Goal: Information Seeking & Learning: Learn about a topic

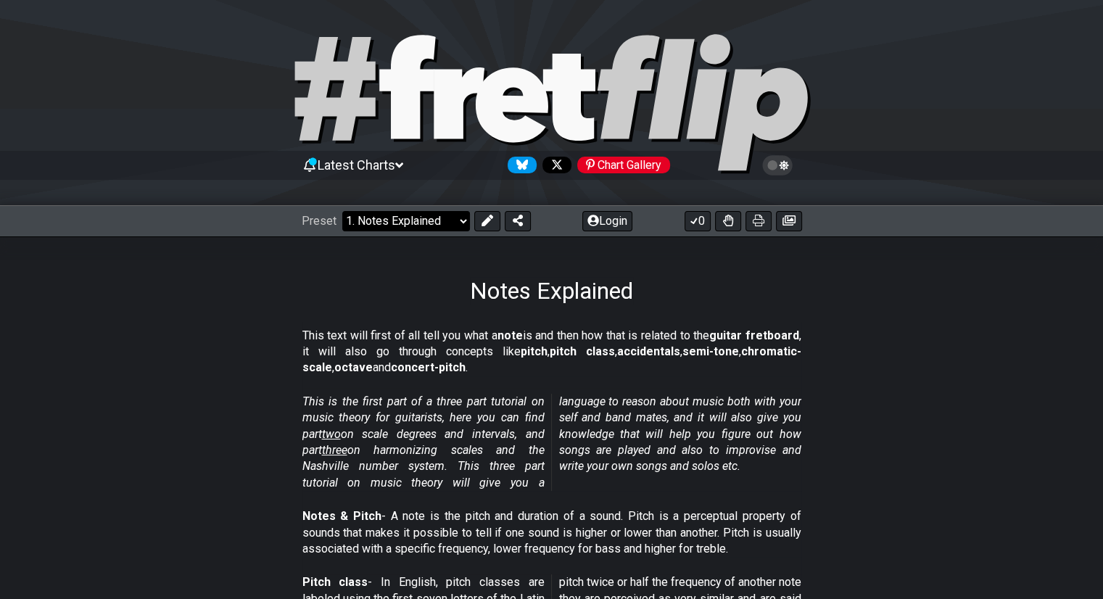
click at [413, 221] on select "Welcome to #fretflip! Initial Preset Custom Preset Minor Pentatonic Major Penta…" at bounding box center [406, 221] width 128 height 20
click at [342, 211] on select "Welcome to #fretflip! Initial Preset Custom Preset Minor Pentatonic Major Penta…" at bounding box center [406, 221] width 128 height 20
select select "/user-defined"
select select "C"
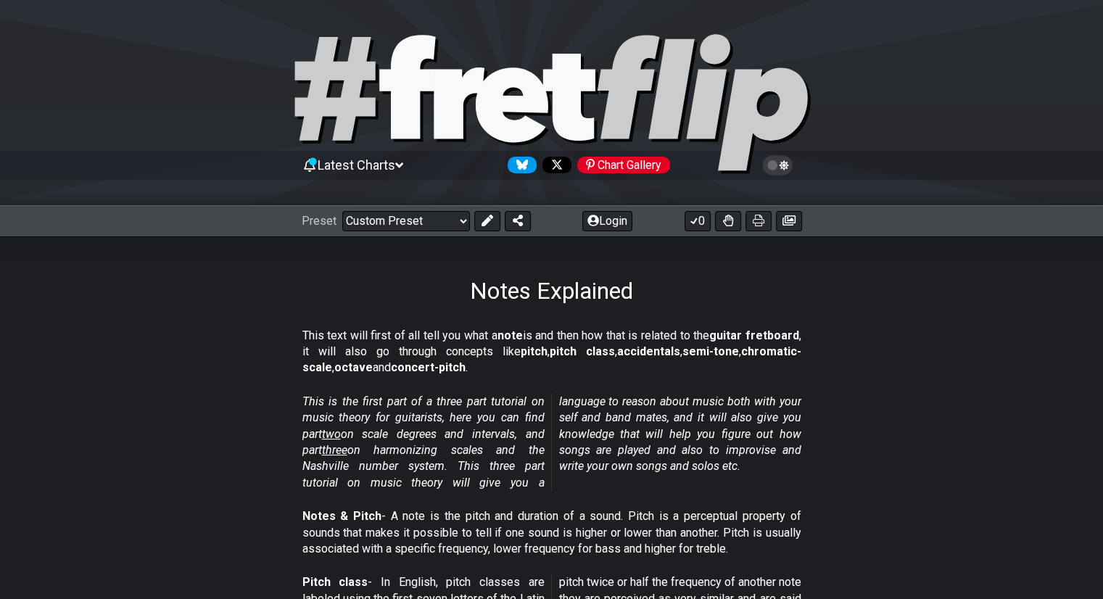
select select "A"
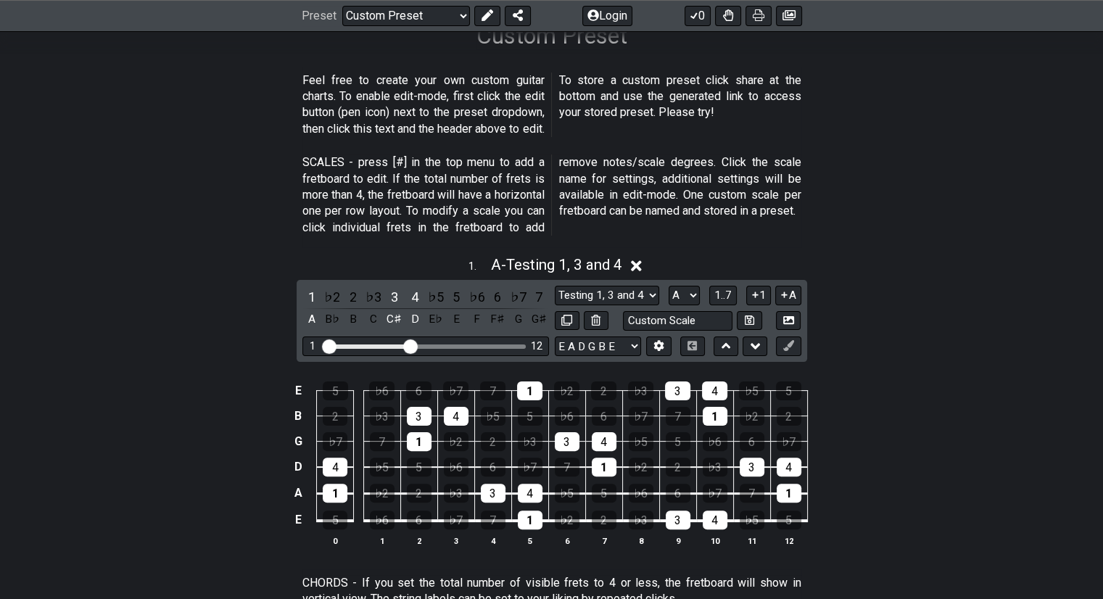
scroll to position [255, 0]
click at [506, 346] on div "Visible fret range" at bounding box center [425, 346] width 201 height 4
drag, startPoint x: 415, startPoint y: 343, endPoint x: 487, endPoint y: 352, distance: 72.4
click at [487, 345] on input "Visible fret range" at bounding box center [426, 345] width 206 height 0
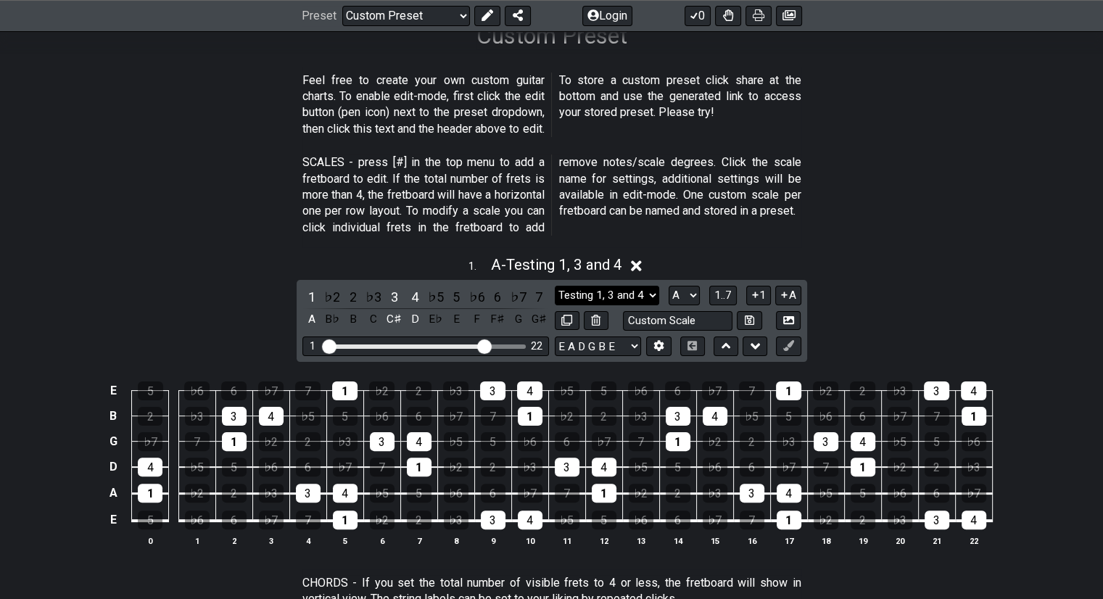
click at [537, 288] on select "Testing 1, 3 and 4 Testing 1, 3 and 4 Minor Pentatonic Major Pentatonic Minor B…" at bounding box center [607, 296] width 104 height 20
select select "Minor Pentatonic"
click at [537, 286] on select "Testing 1, 3 and 4 Testing 1, 3 and 4 Minor Pentatonic Major Pentatonic Minor B…" at bounding box center [607, 296] width 104 height 20
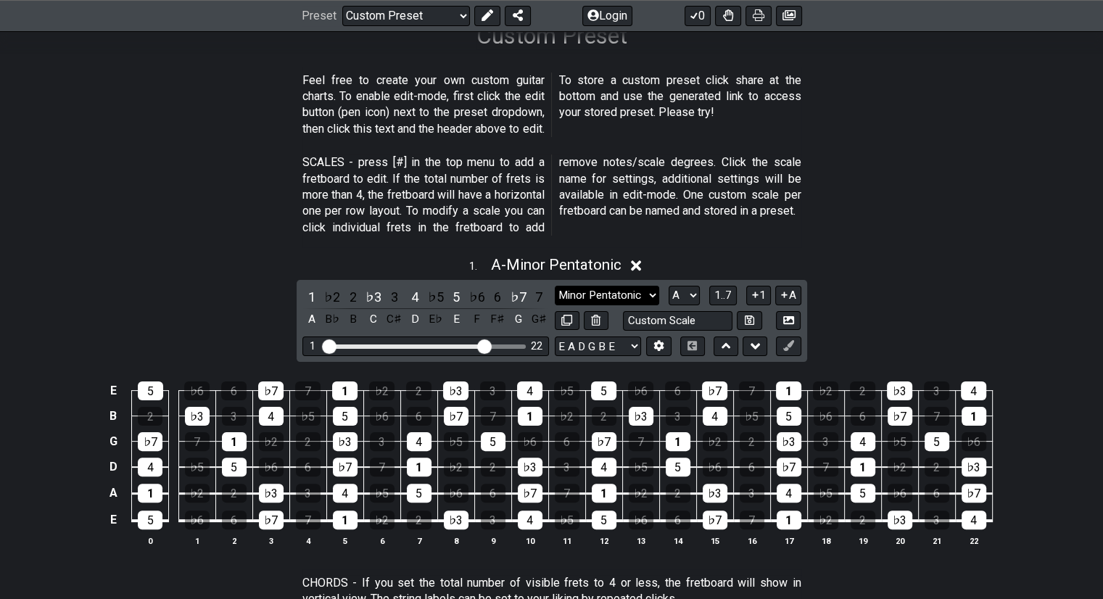
click at [537, 287] on select "Testing 1, 3 and 4 Testing 1, 3 and 4 Minor Pentatonic Major Pentatonic Minor B…" at bounding box center [607, 296] width 104 height 20
click at [537, 295] on select "A♭ A A♯ B♭ B C C♯ D♭ D D♯ E♭ E F F♯ G♭ G G♯" at bounding box center [683, 296] width 31 height 20
select select "D"
click at [537, 286] on select "A♭ A A♯ B♭ B C C♯ D♭ D D♯ E♭ E F F♯ G♭ G G♯" at bounding box center [683, 296] width 31 height 20
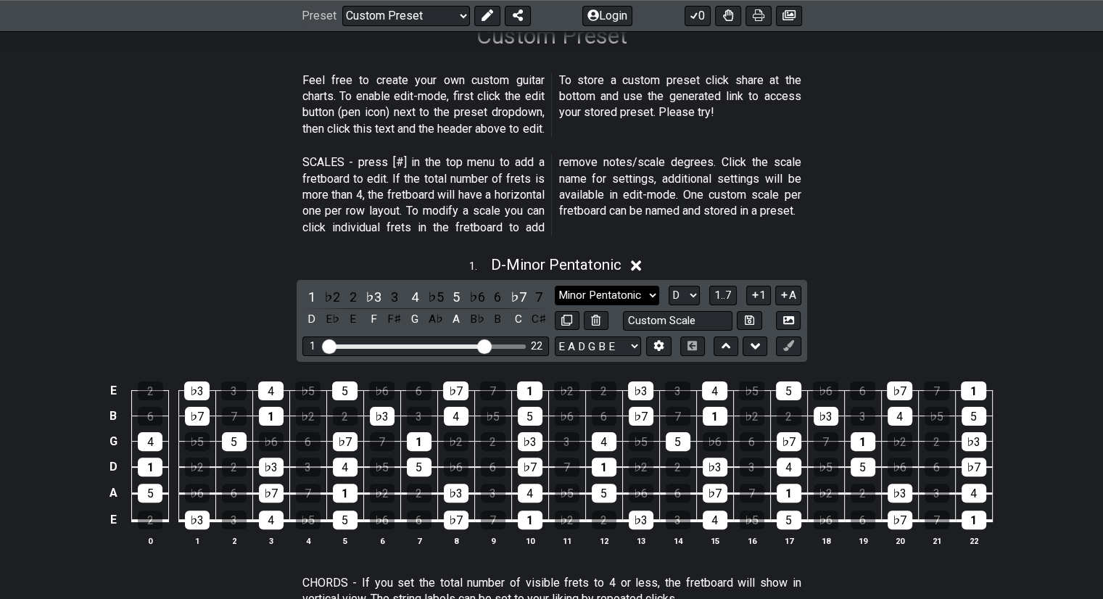
click at [537, 297] on select "Testing 1, 3 and 4 Testing 1, 3 and 4 Minor Pentatonic Major Pentatonic Minor B…" at bounding box center [607, 296] width 104 height 20
click at [537, 253] on div "1 . D - Minor Pentatonic" at bounding box center [551, 261] width 1103 height 28
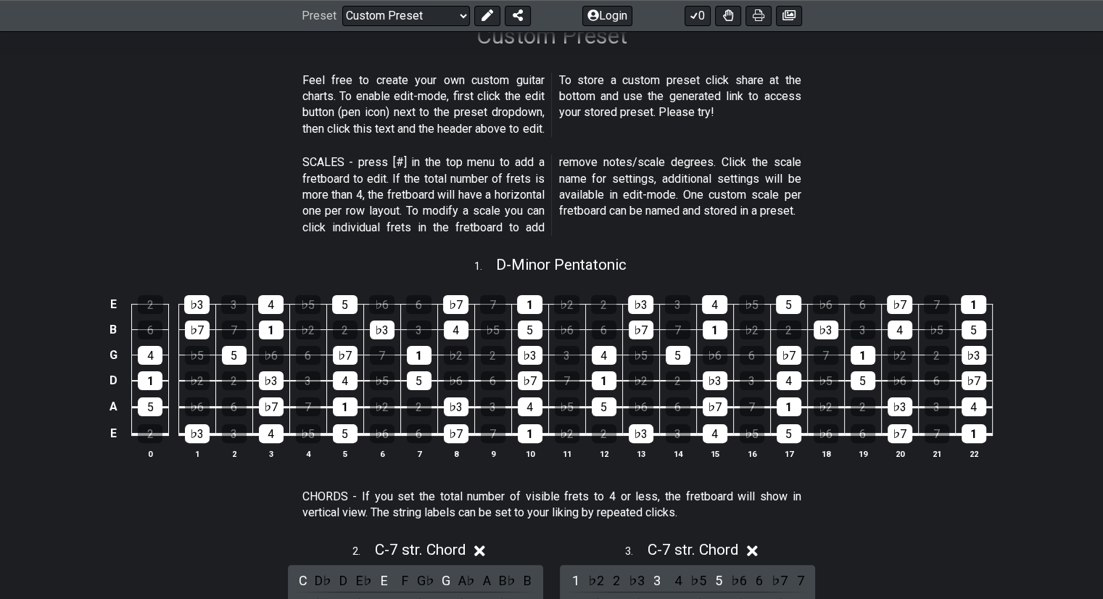
click at [537, 276] on div "E 2 ♭3 3 4 ♭5 5 ♭6 6 ♭7 7 1 ♭2 2 ♭3 3 4 ♭5 5 ♭6 6 ♭7 7 1 B 6 ♭7 7 1 ♭2 2 ♭3 3 4…" at bounding box center [551, 378] width 1103 height 204
click at [537, 256] on span "D - Minor Pentatonic" at bounding box center [561, 264] width 130 height 17
select select "Minor Pentatonic"
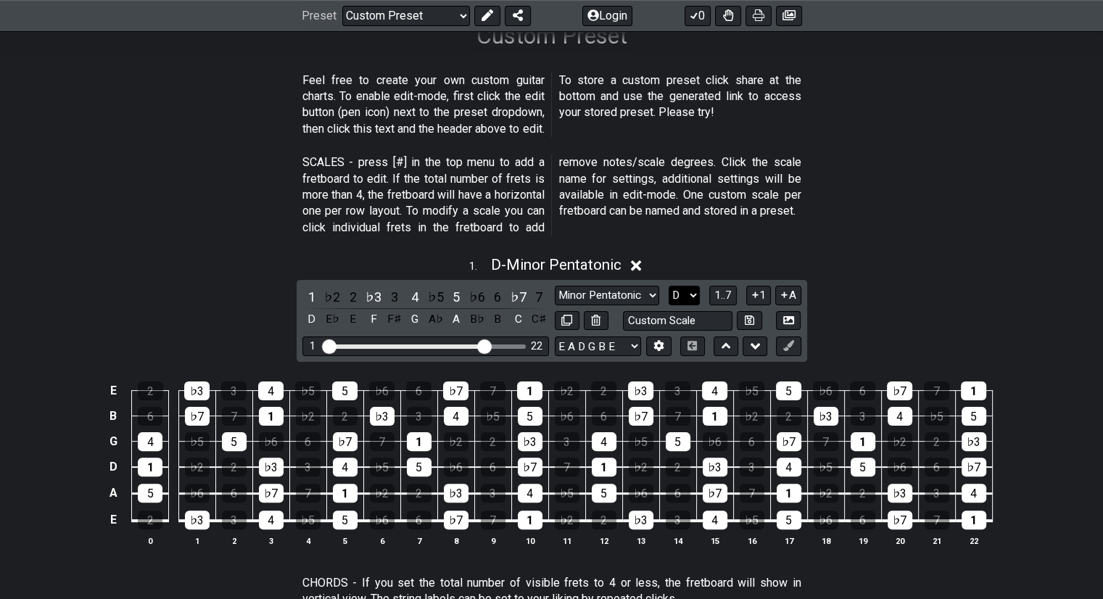
click at [537, 299] on select "A♭ A A♯ B♭ B C C♯ D♭ D D♯ E♭ E F F♯ G♭ G G♯" at bounding box center [683, 296] width 31 height 20
select select "A"
click at [537, 286] on select "A♭ A A♯ B♭ B C C♯ D♭ D D♯ E♭ E F F♯ G♭ G G♯" at bounding box center [683, 296] width 31 height 20
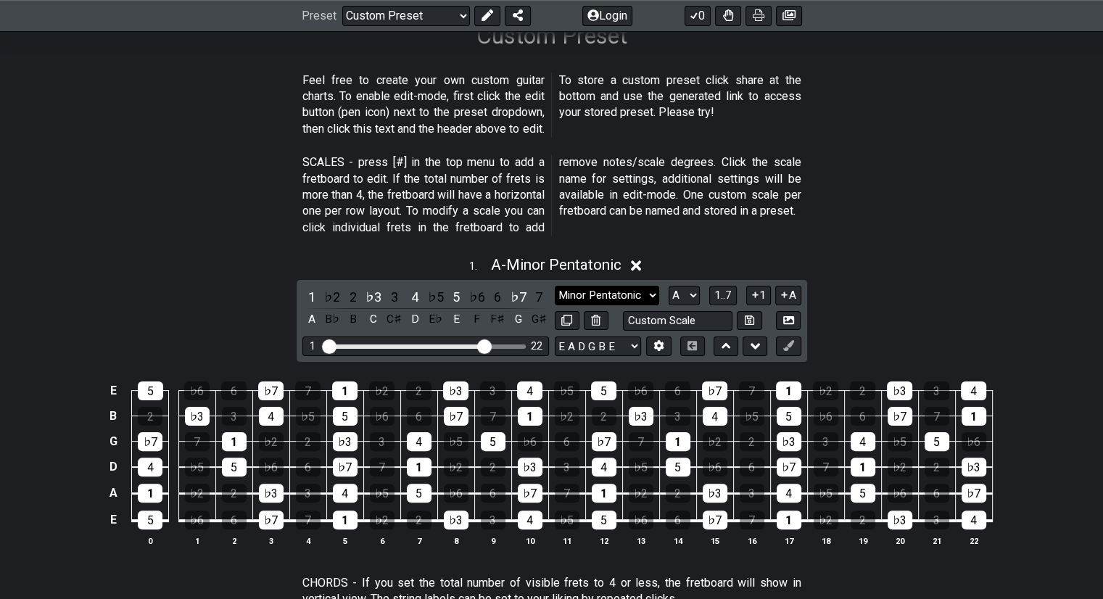
click at [537, 291] on select "Testing 1, 3 and 4 Testing 1, 3 and 4 Minor Pentatonic Major Pentatonic Minor B…" at bounding box center [607, 296] width 104 height 20
click at [537, 169] on p "SCALES - press [#] in the top menu to add a fretboard to edit. If the total num…" at bounding box center [551, 194] width 499 height 81
click at [537, 300] on select "A♭ A A♯ B♭ B C C♯ D♭ D D♯ E♭ E F F♯ G♭ G G♯" at bounding box center [683, 296] width 31 height 20
click at [537, 125] on span "Feel free to create your own custom guitar charts. To enable edit-mode, first c…" at bounding box center [551, 104] width 499 height 65
click at [537, 291] on select "Testing 1, 3 and 4 Testing 1, 3 and 4 Minor Pentatonic Major Pentatonic Minor B…" at bounding box center [607, 296] width 104 height 20
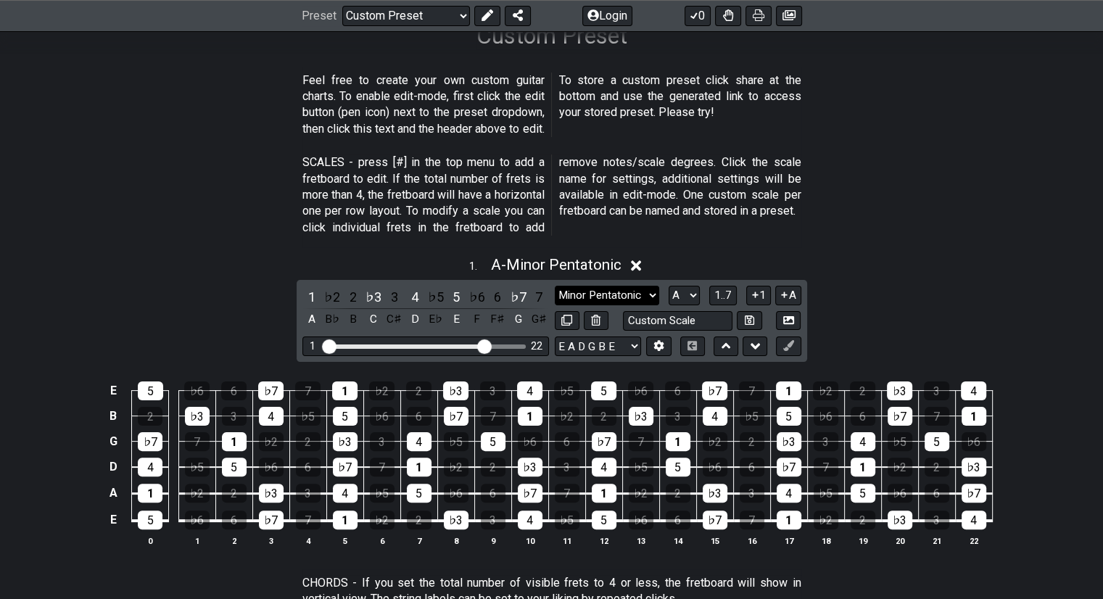
click at [537, 286] on select "Testing 1, 3 and 4 Testing 1, 3 and 4 Minor Pentatonic Major Pentatonic Minor B…" at bounding box center [607, 296] width 104 height 20
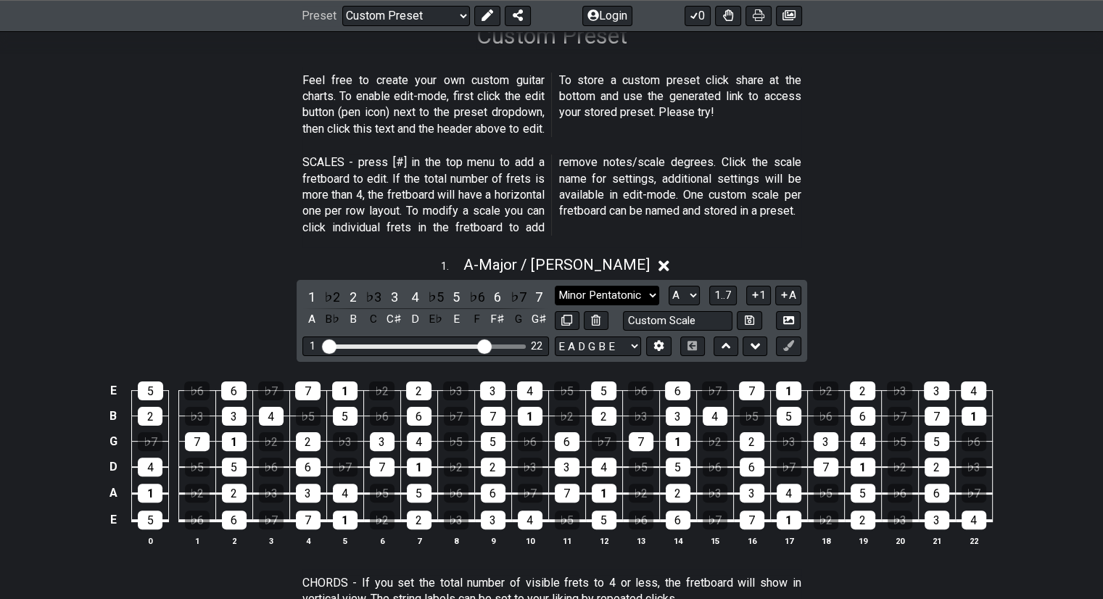
click at [537, 288] on select "Testing 1, 3 and 4 Testing 1, 3 and 4 Minor Pentatonic Major Pentatonic Minor B…" at bounding box center [607, 296] width 104 height 20
select select "Minor / Aeolian"
click at [537, 286] on select "Testing 1, 3 and 4 Testing 1, 3 and 4 Minor Pentatonic Major Pentatonic Minor B…" at bounding box center [607, 296] width 104 height 20
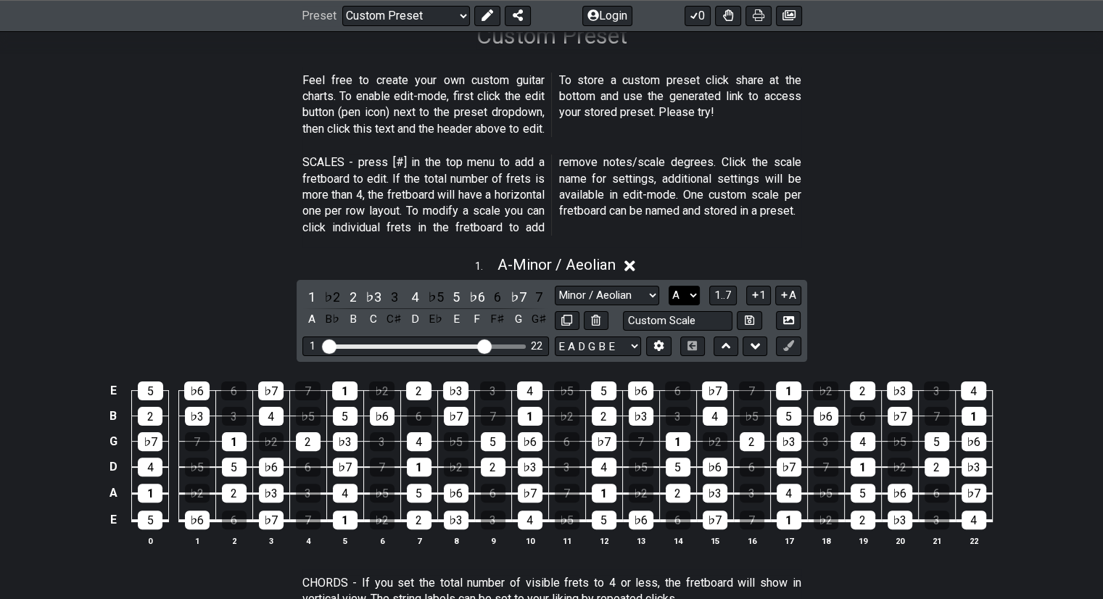
click at [537, 297] on select "A♭ A A♯ B♭ B C C♯ D♭ D D♯ E♭ E F F♯ G♭ G G♯" at bounding box center [683, 296] width 31 height 20
select select "D"
click at [537, 286] on select "A♭ A A♯ B♭ B C C♯ D♭ D D♯ E♭ E F F♯ G♭ G G♯" at bounding box center [683, 296] width 31 height 20
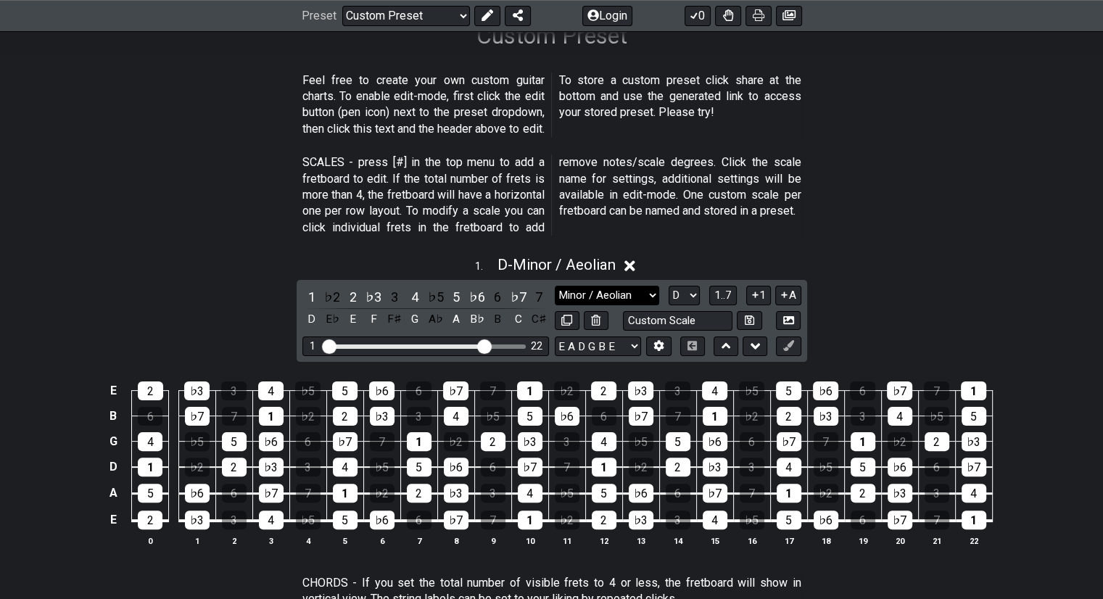
click at [537, 289] on select "Testing 1, 3 and 4 Testing 1, 3 and 4 Minor Pentatonic Major Pentatonic Minor B…" at bounding box center [607, 296] width 104 height 20
click at [537, 286] on select "Testing 1, 3 and 4 Testing 1, 3 and 4 Minor Pentatonic Major Pentatonic Minor B…" at bounding box center [607, 296] width 104 height 20
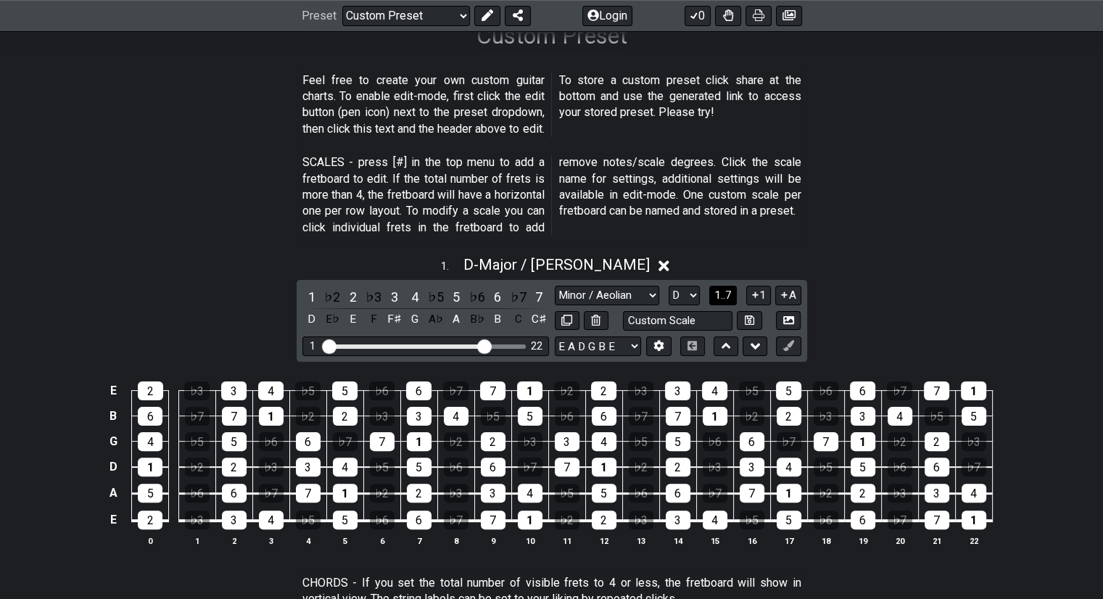
click at [537, 293] on span "1..7" at bounding box center [722, 295] width 17 height 13
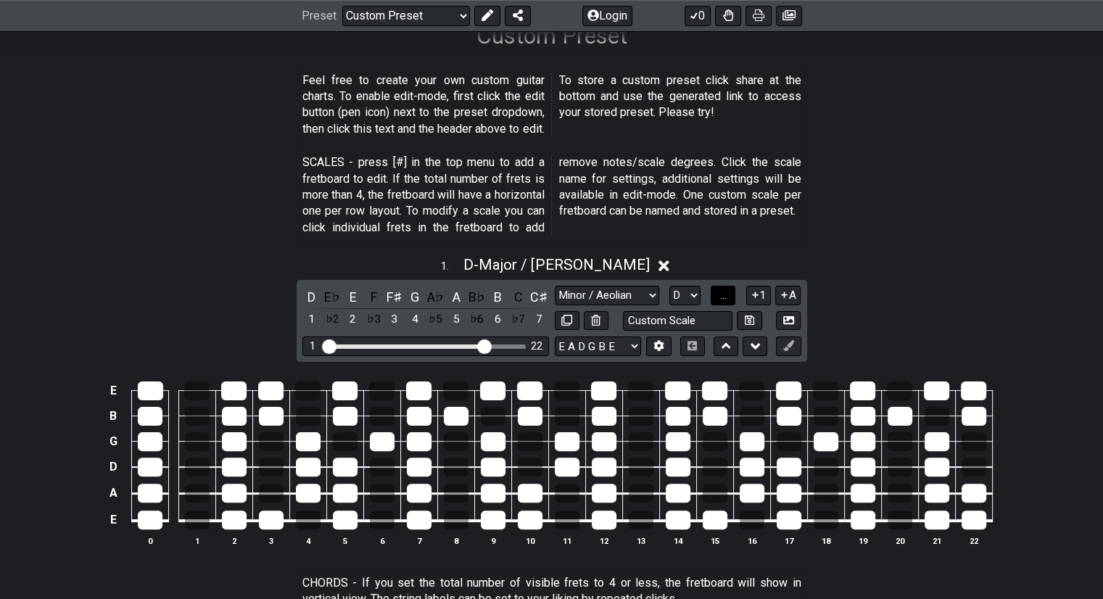
click at [537, 293] on button "..." at bounding box center [722, 296] width 25 height 20
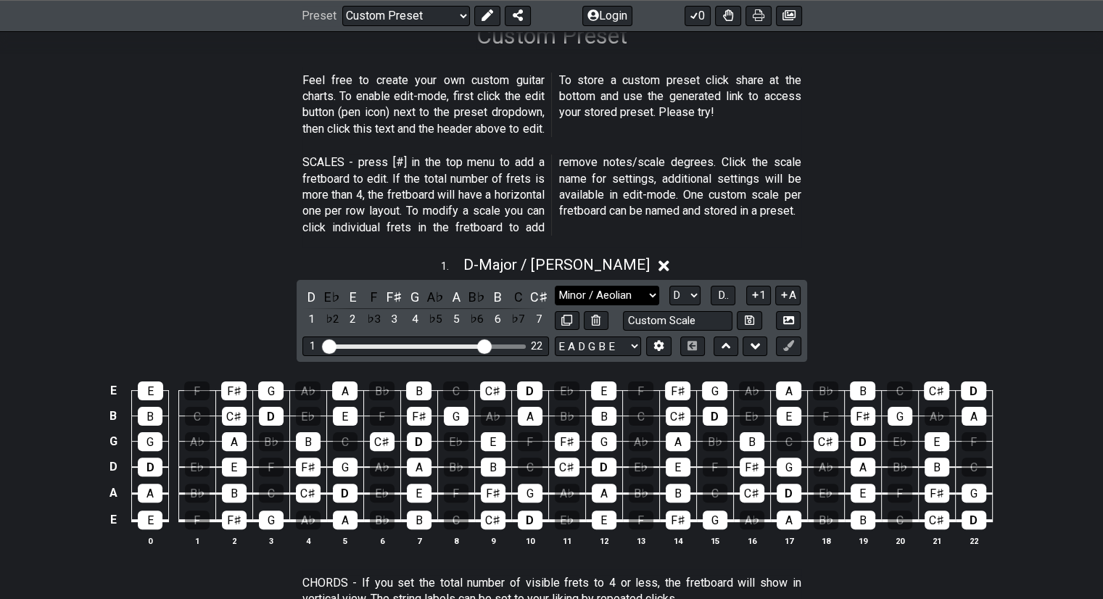
click at [537, 297] on select "Testing 1, 3 and 4 Testing 1, 3 and 4 Minor Pentatonic Major Pentatonic Minor B…" at bounding box center [607, 296] width 104 height 20
click at [537, 289] on select "A♭ A A♯ B♭ B C C♯ D♭ D D♯ E♭ E F F♯ G♭ G G♯" at bounding box center [684, 296] width 31 height 20
click at [537, 291] on select "A♭ A A♯ B♭ B C C♯ D♭ D D♯ E♭ E F F♯ G♭ G G♯" at bounding box center [684, 296] width 31 height 20
click at [537, 287] on select "Testing 1, 3 and 4 Testing 1, 3 and 4 Minor Pentatonic Major Pentatonic Minor B…" at bounding box center [607, 296] width 104 height 20
click at [537, 286] on select "Testing 1, 3 and 4 Testing 1, 3 and 4 Minor Pentatonic Major Pentatonic Minor B…" at bounding box center [607, 296] width 104 height 20
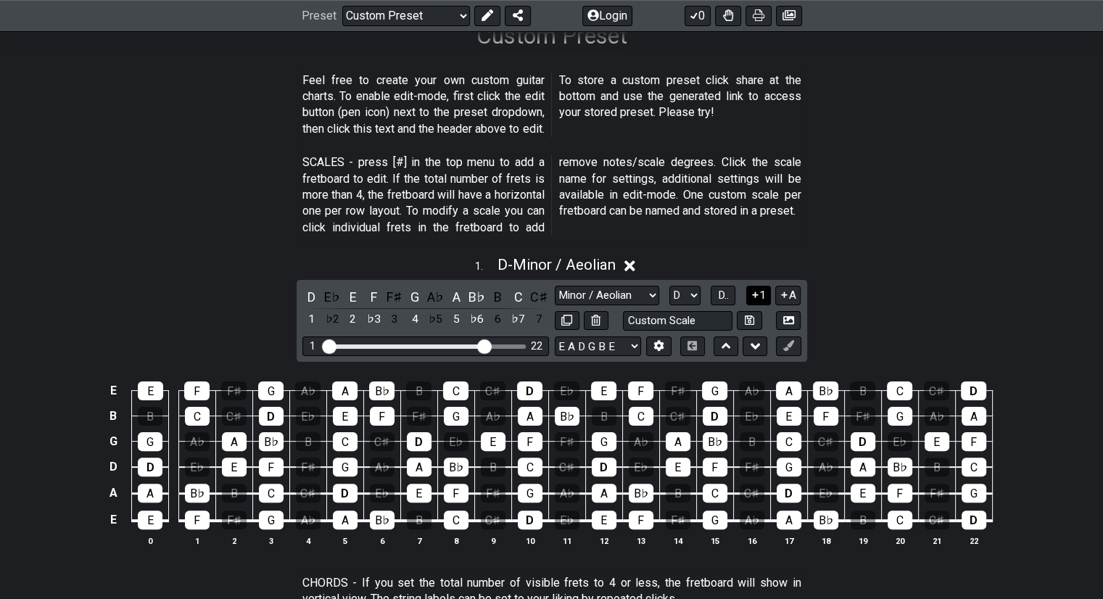
click at [537, 299] on button "1" at bounding box center [758, 296] width 25 height 20
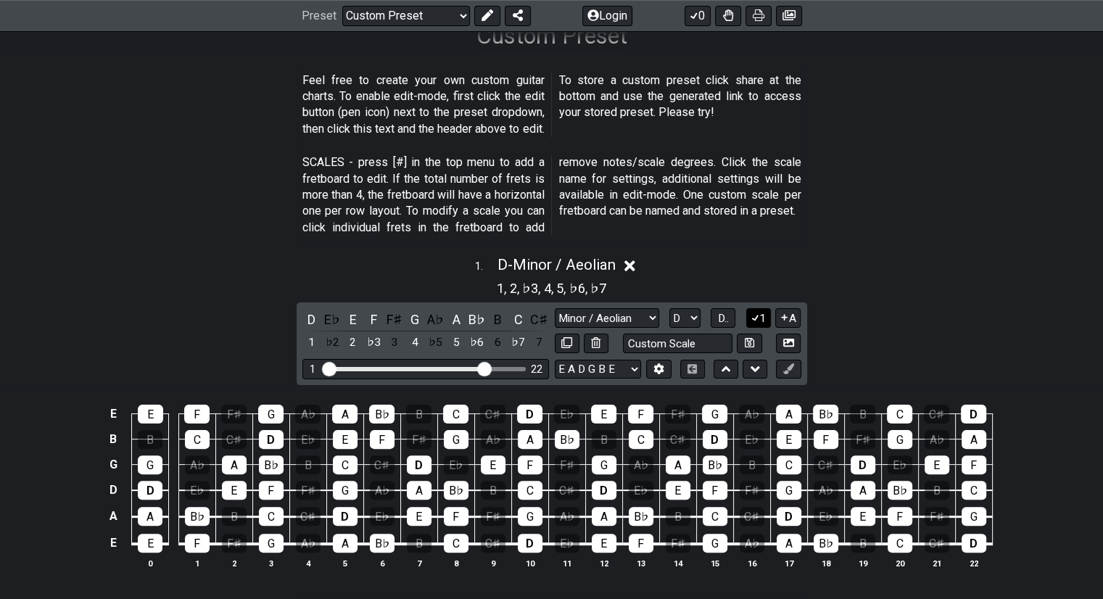
click at [537, 311] on button "1" at bounding box center [758, 318] width 25 height 20
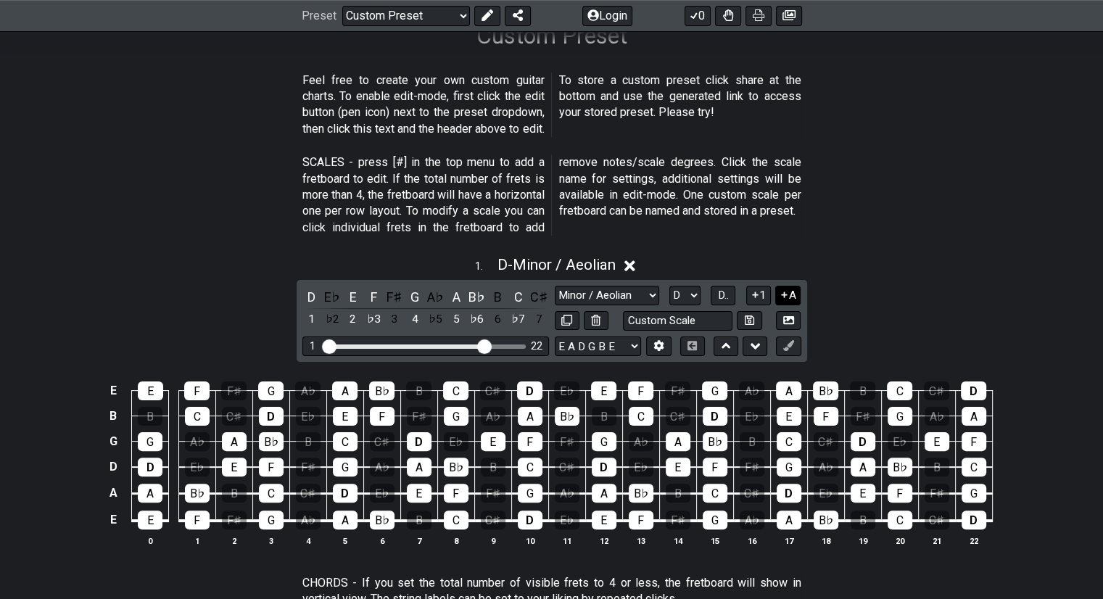
click at [537, 295] on icon at bounding box center [785, 294] width 6 height 6
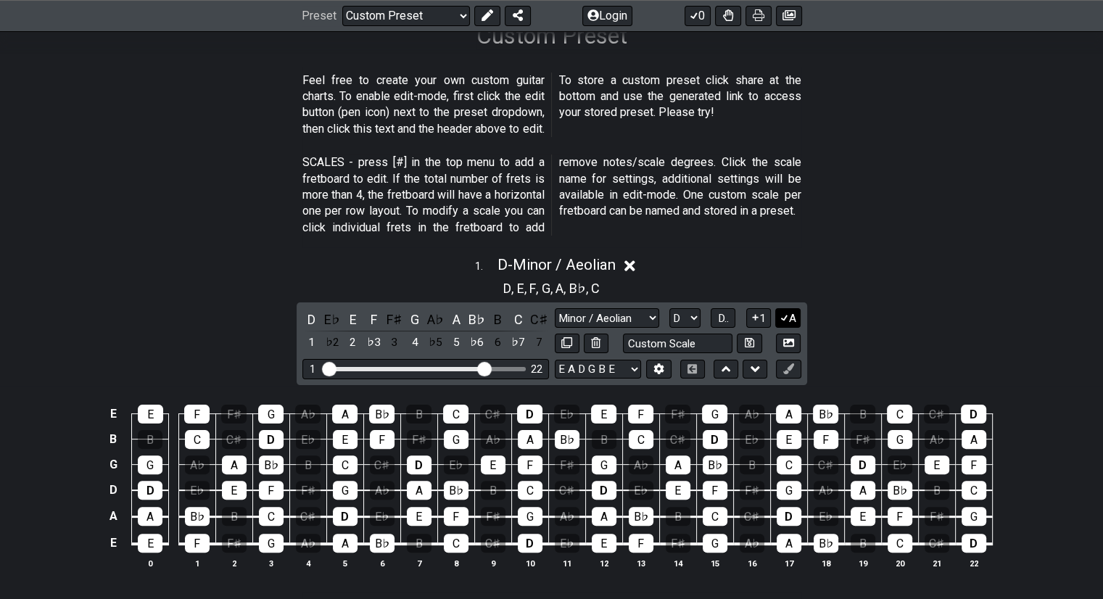
click at [537, 314] on icon at bounding box center [784, 317] width 14 height 11
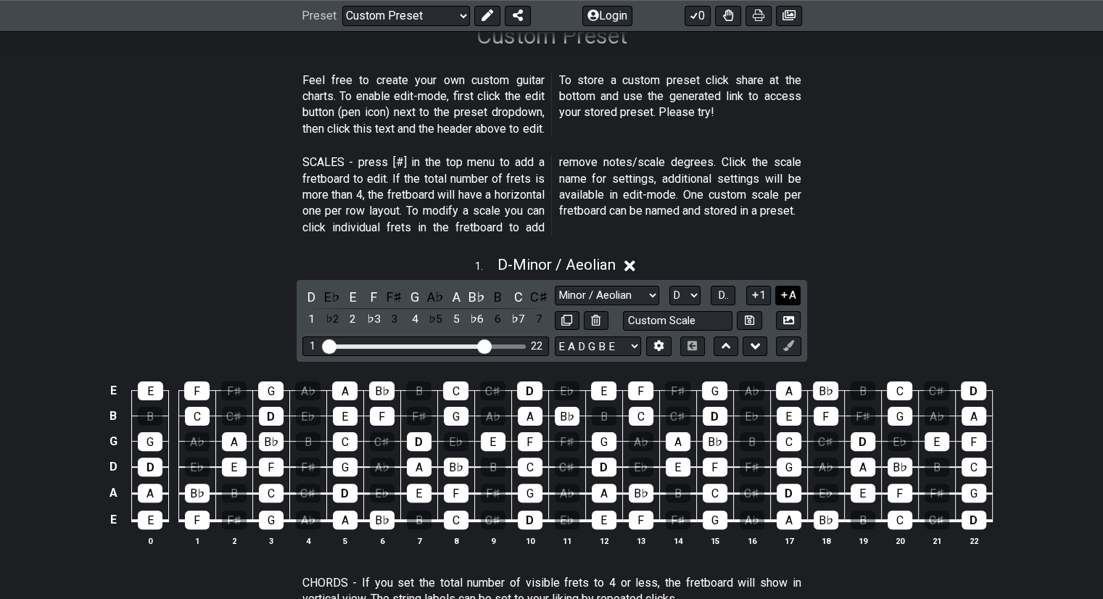
click at [537, 299] on button "A" at bounding box center [787, 296] width 25 height 20
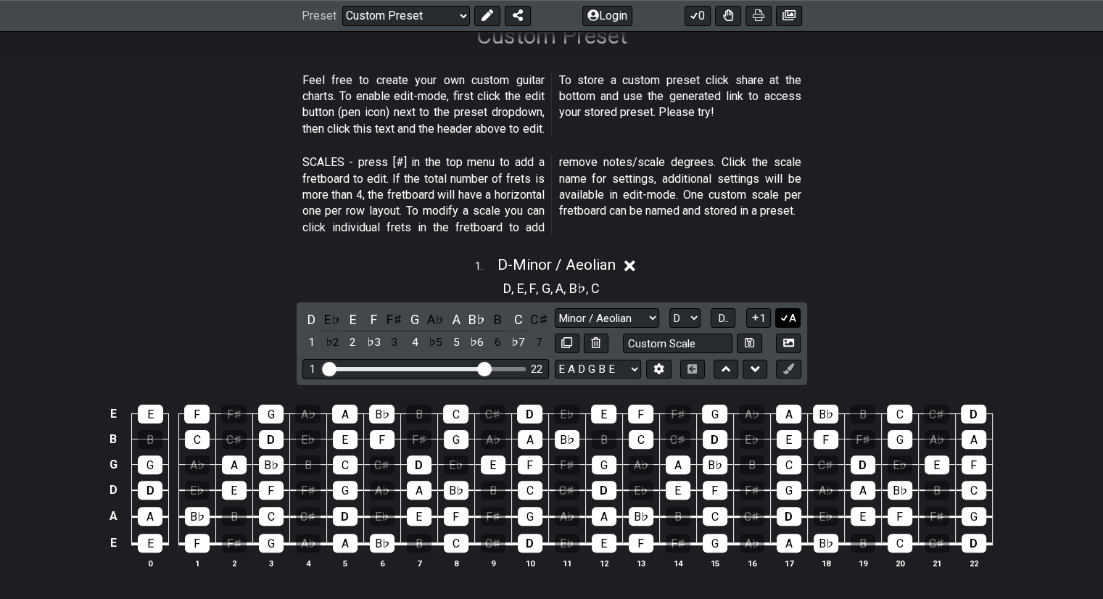
click at [537, 313] on button "A" at bounding box center [787, 318] width 25 height 20
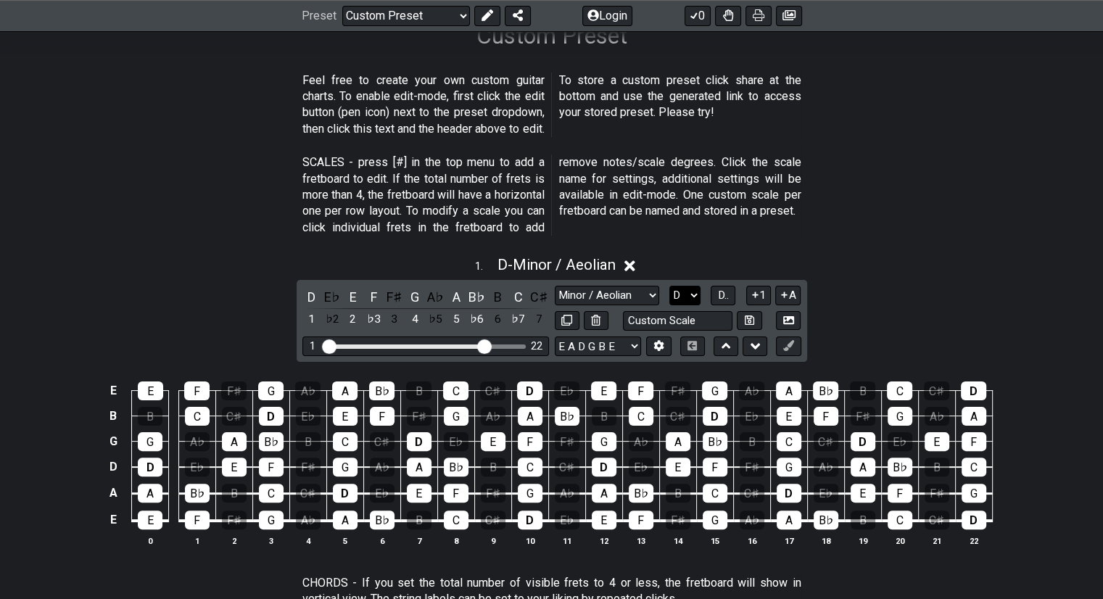
click at [537, 300] on select "A♭ A A♯ B♭ B C C♯ D♭ D D♯ E♭ E F F♯ G♭ G G♯" at bounding box center [684, 296] width 31 height 20
click at [537, 290] on select "A♭ A A♯ B♭ B C C♯ D♭ D D♯ E♭ E F F♯ G♭ G G♯" at bounding box center [684, 296] width 31 height 20
click at [537, 299] on span "D.." at bounding box center [723, 295] width 11 height 13
click at [537, 299] on span "1..7" at bounding box center [722, 295] width 17 height 13
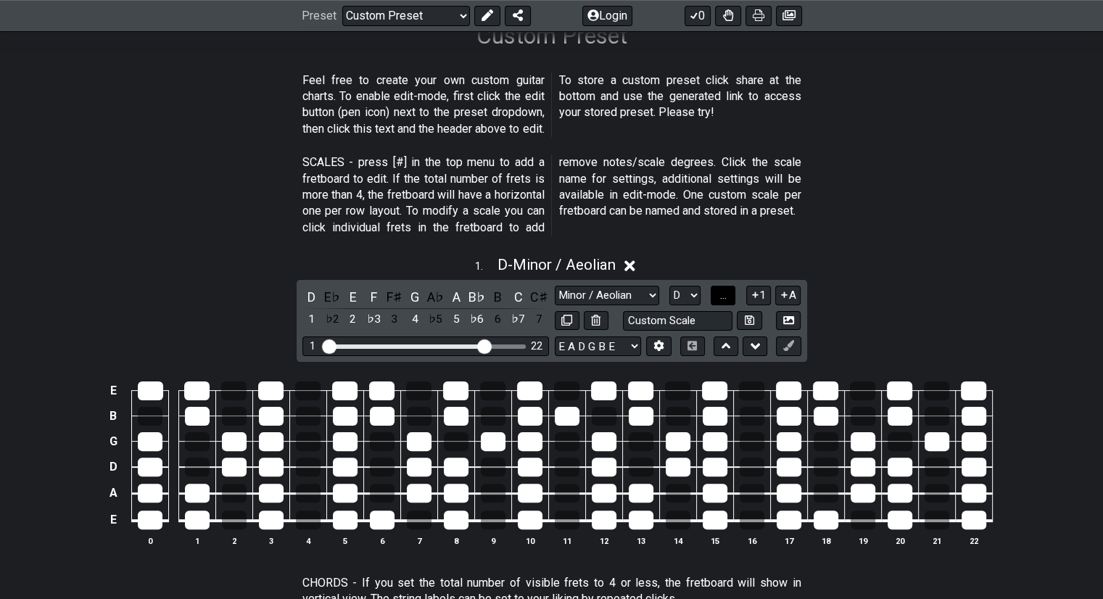
click at [537, 299] on button "..." at bounding box center [722, 296] width 25 height 20
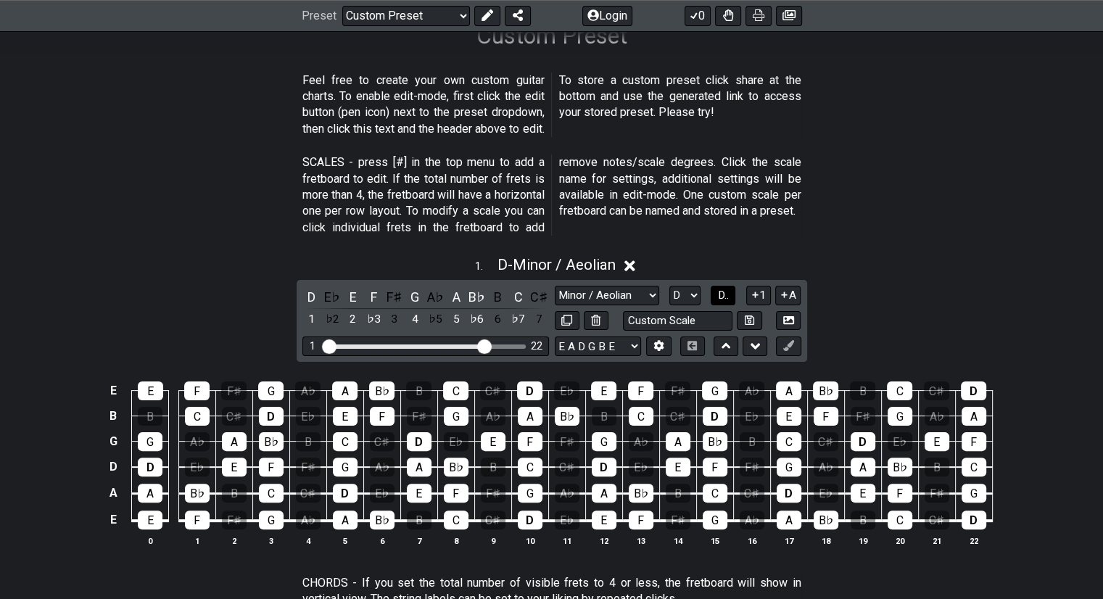
click at [537, 299] on span "D.." at bounding box center [723, 295] width 11 height 13
click at [537, 299] on select "Testing 1, 3 and 4 Testing 1, 3 and 4 Minor Pentatonic Major Pentatonic Minor B…" at bounding box center [607, 296] width 104 height 20
click at [537, 238] on section "SCALES - press [#] in the top menu to add a fretboard to edit. If the total num…" at bounding box center [551, 198] width 1103 height 99
click at [537, 291] on select "Testing 1, 3 and 4 Testing 1, 3 and 4 Minor Pentatonic Major Pentatonic Minor B…" at bounding box center [607, 296] width 104 height 20
click at [537, 286] on select "Testing 1, 3 and 4 Testing 1, 3 and 4 Minor Pentatonic Major Pentatonic Minor B…" at bounding box center [607, 296] width 104 height 20
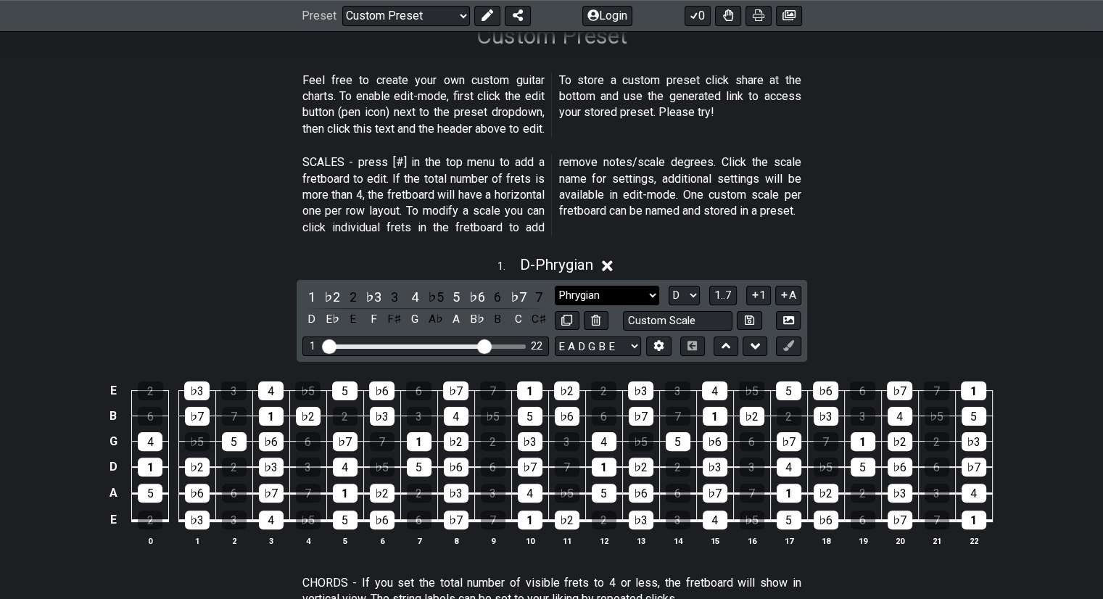
click at [537, 291] on select "Testing 1, 3 and 4 Testing 1, 3 and 4 Minor Pentatonic Major Pentatonic Minor B…" at bounding box center [607, 296] width 104 height 20
click at [537, 286] on select "Testing 1, 3 and 4 Testing 1, 3 and 4 Minor Pentatonic Major Pentatonic Minor B…" at bounding box center [607, 296] width 104 height 20
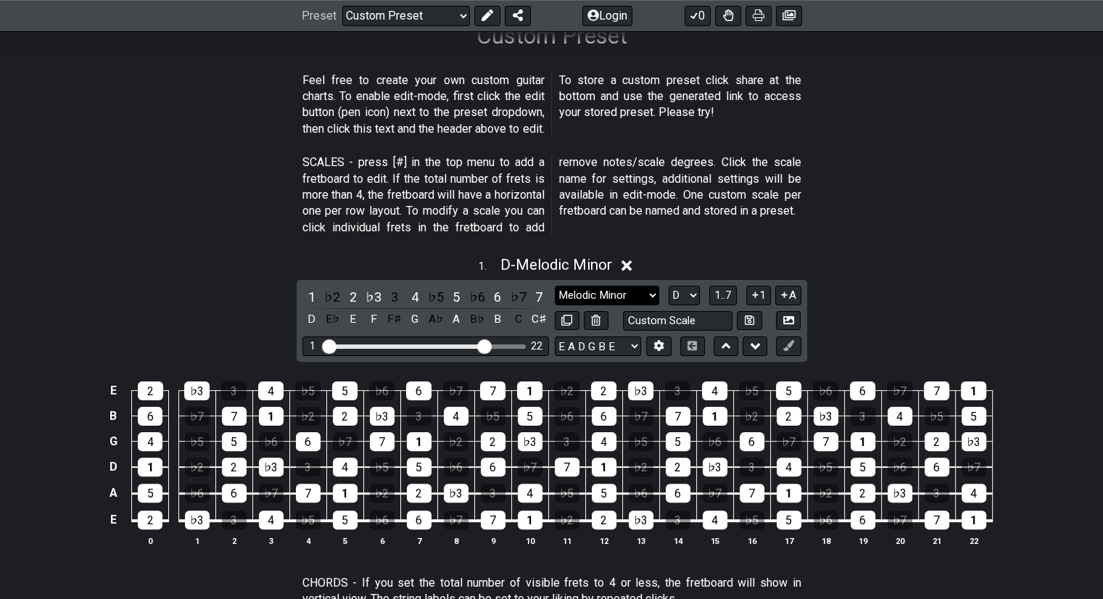
click at [537, 290] on select "Testing 1, 3 and 4 Testing 1, 3 and 4 Minor Pentatonic Major Pentatonic Minor B…" at bounding box center [607, 296] width 104 height 20
click at [537, 286] on select "Testing 1, 3 and 4 Testing 1, 3 and 4 Minor Pentatonic Major Pentatonic Minor B…" at bounding box center [607, 296] width 104 height 20
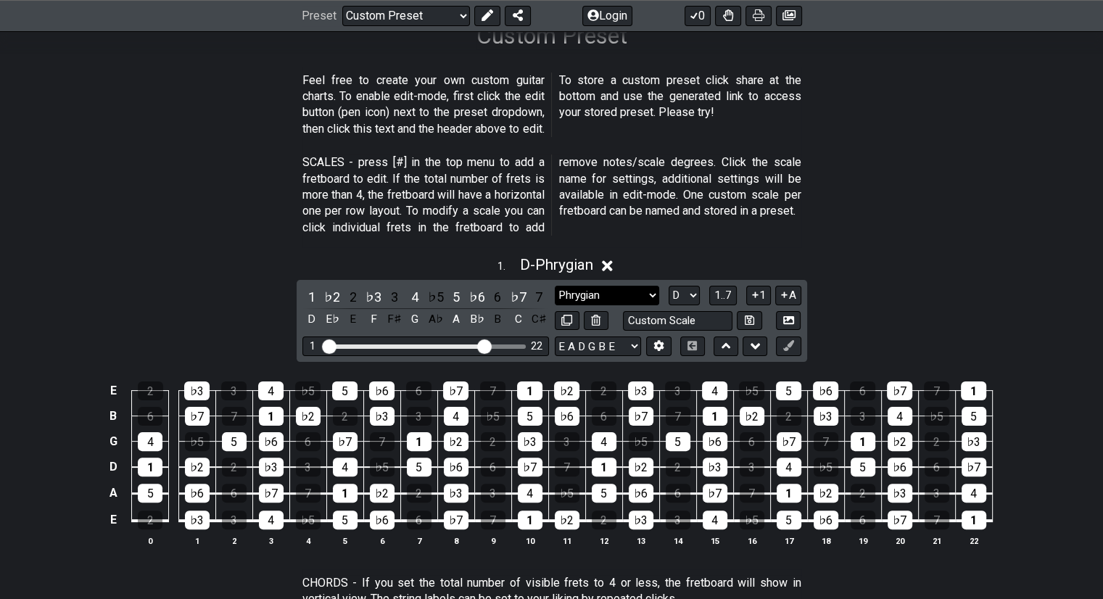
click at [537, 291] on select "Testing 1, 3 and 4 Testing 1, 3 and 4 Minor Pentatonic Major Pentatonic Minor B…" at bounding box center [607, 296] width 104 height 20
click at [537, 286] on select "Testing 1, 3 and 4 Testing 1, 3 and 4 Minor Pentatonic Major Pentatonic Minor B…" at bounding box center [607, 296] width 104 height 20
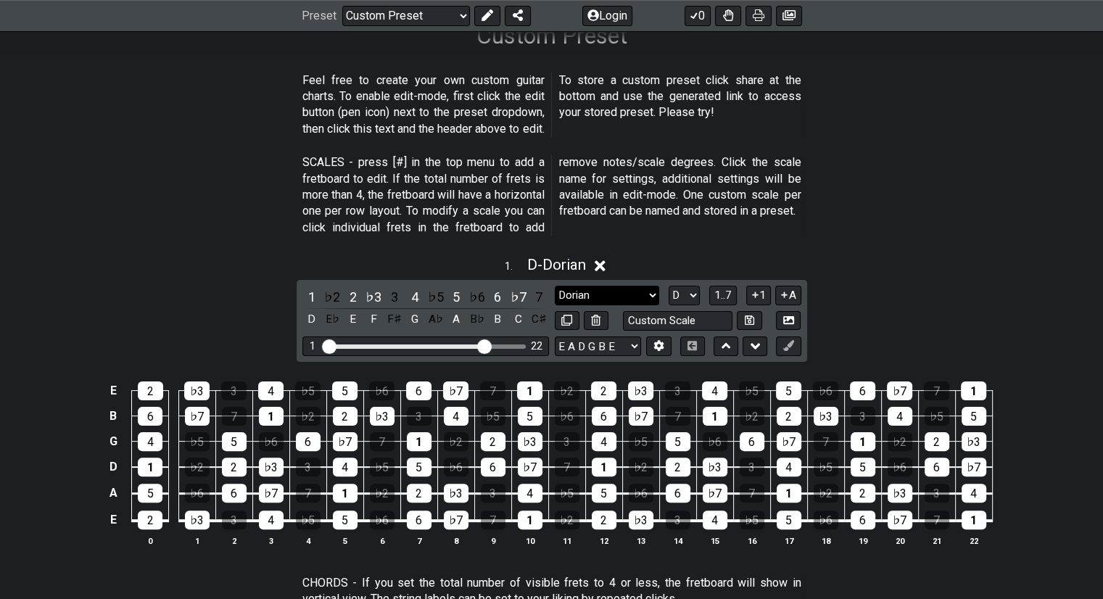
click at [537, 290] on select "Testing 1, 3 and 4 Testing 1, 3 and 4 Minor Pentatonic Major Pentatonic Minor B…" at bounding box center [607, 296] width 104 height 20
select select "Minor / Aeolian"
click at [537, 286] on select "Testing 1, 3 and 4 Testing 1, 3 and 4 Minor Pentatonic Major Pentatonic Minor B…" at bounding box center [607, 296] width 104 height 20
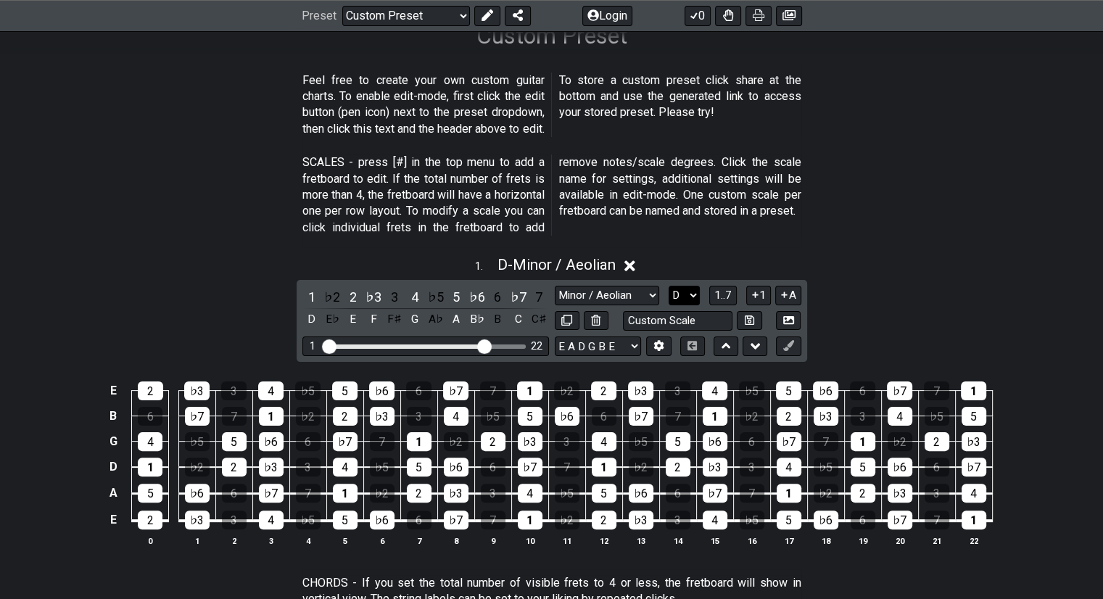
click at [537, 293] on select "A♭ A A♯ B♭ B C C♯ D♭ D D♯ E♭ E F F♯ G♭ G G♯" at bounding box center [683, 296] width 31 height 20
click at [534, 133] on p "Feel free to create your own custom guitar charts. To enable edit-mode, first c…" at bounding box center [551, 104] width 499 height 65
click at [537, 291] on select "Testing 1, 3 and 4 Testing 1, 3 and 4 Minor Pentatonic Major Pentatonic Minor B…" at bounding box center [607, 296] width 104 height 20
click at [537, 297] on select "A♭ A A♯ B♭ B C C♯ D♭ D D♯ E♭ E F F♯ G♭ G G♯" at bounding box center [683, 296] width 31 height 20
select select "A"
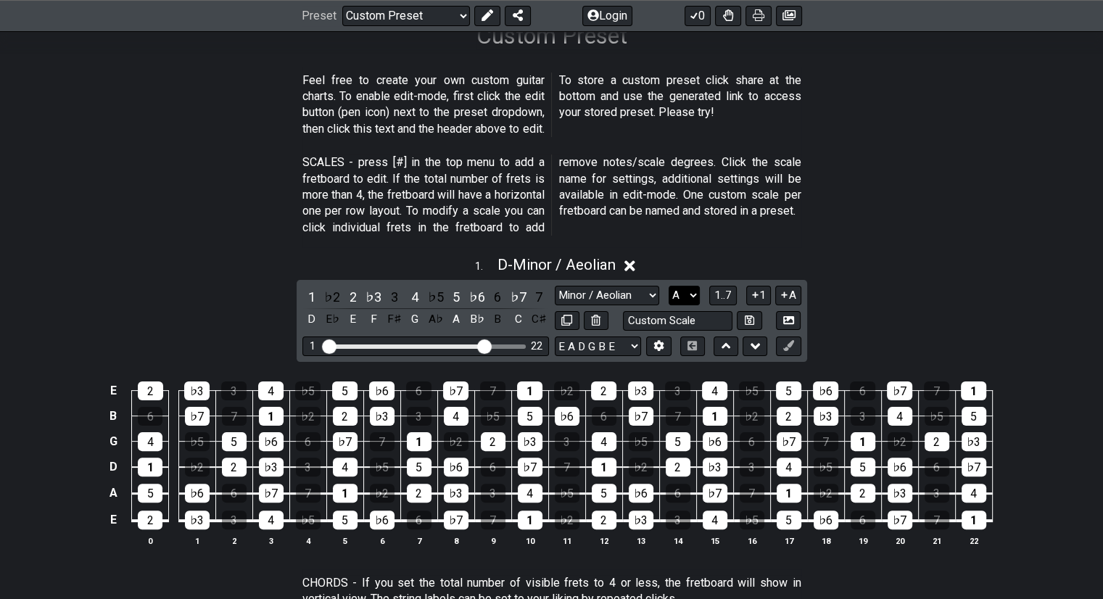
click at [537, 286] on select "A♭ A A♯ B♭ B C C♯ D♭ D D♯ E♭ E F F♯ G♭ G G♯" at bounding box center [683, 296] width 31 height 20
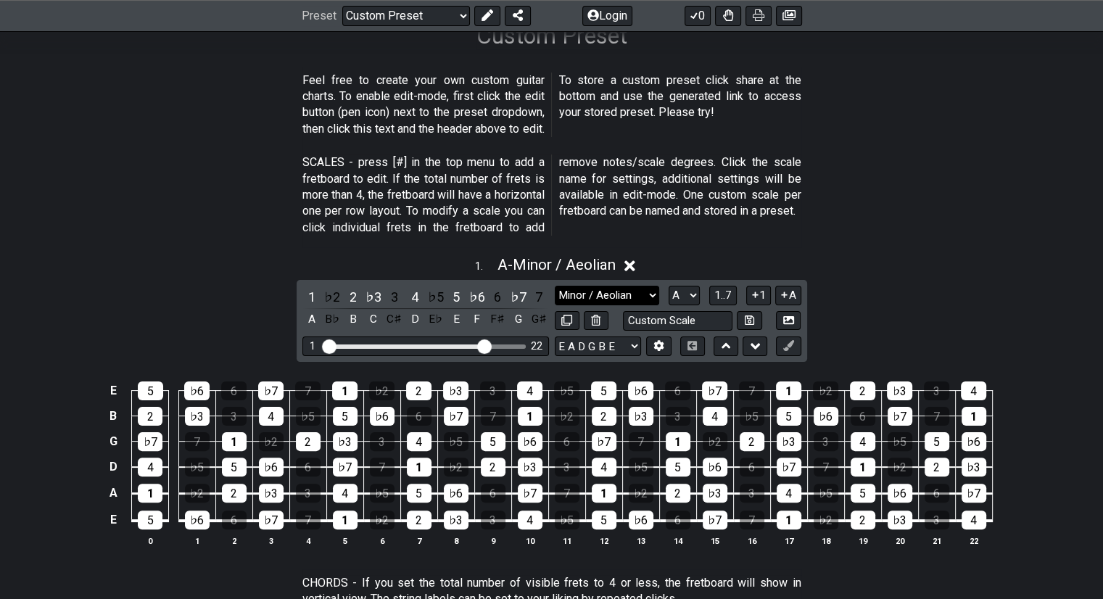
click at [537, 294] on select "Testing 1, 3 and 4 Testing 1, 3 and 4 Minor Pentatonic Major Pentatonic Minor B…" at bounding box center [607, 296] width 104 height 20
click at [537, 286] on select "Testing 1, 3 and 4 Testing 1, 3 and 4 Minor Pentatonic Major Pentatonic Minor B…" at bounding box center [607, 296] width 104 height 20
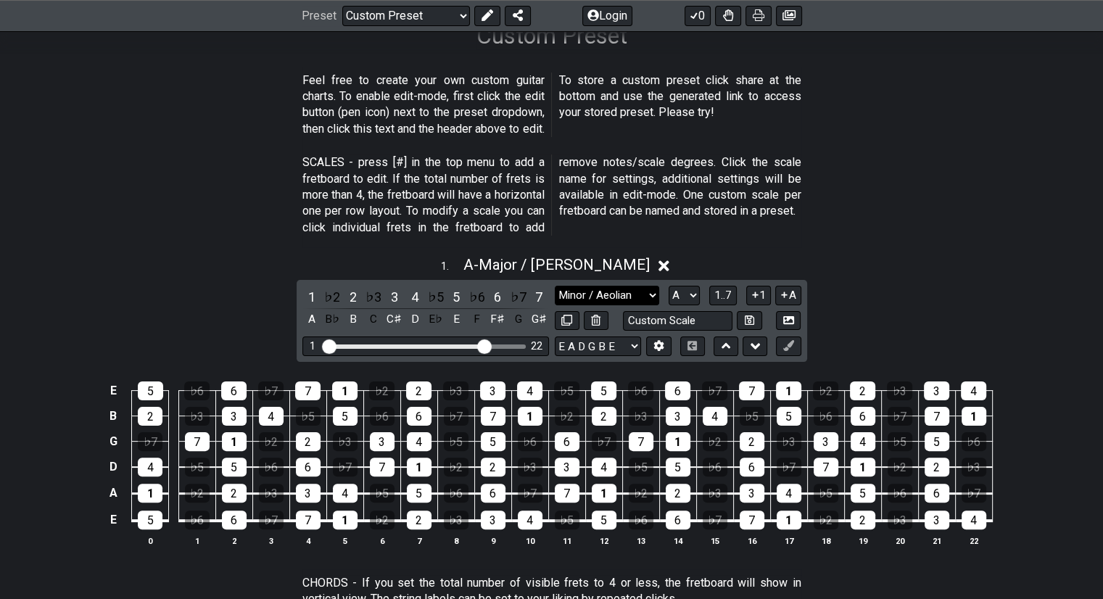
click at [537, 289] on select "Testing 1, 3 and 4 Testing 1, 3 and 4 Minor Pentatonic Major Pentatonic Minor B…" at bounding box center [607, 296] width 104 height 20
click at [537, 286] on select "Testing 1, 3 and 4 Testing 1, 3 and 4 Minor Pentatonic Major Pentatonic Minor B…" at bounding box center [607, 296] width 104 height 20
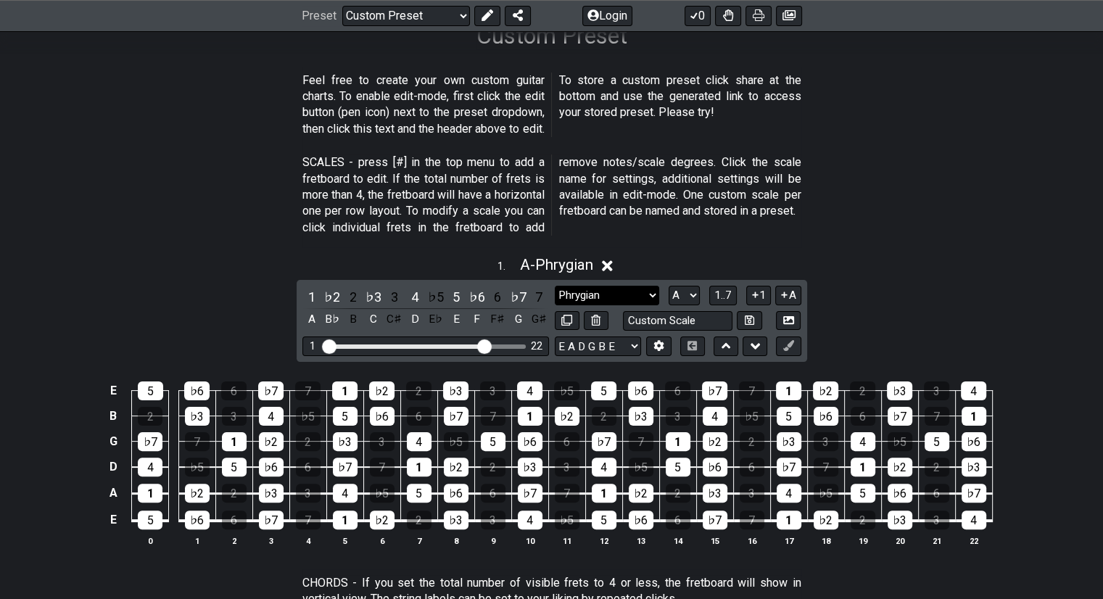
click at [537, 290] on select "Testing 1, 3 and 4 Testing 1, 3 and 4 Minor Pentatonic Major Pentatonic Minor B…" at bounding box center [607, 296] width 104 height 20
click at [537, 286] on select "Testing 1, 3 and 4 Testing 1, 3 and 4 Minor Pentatonic Major Pentatonic Minor B…" at bounding box center [607, 296] width 104 height 20
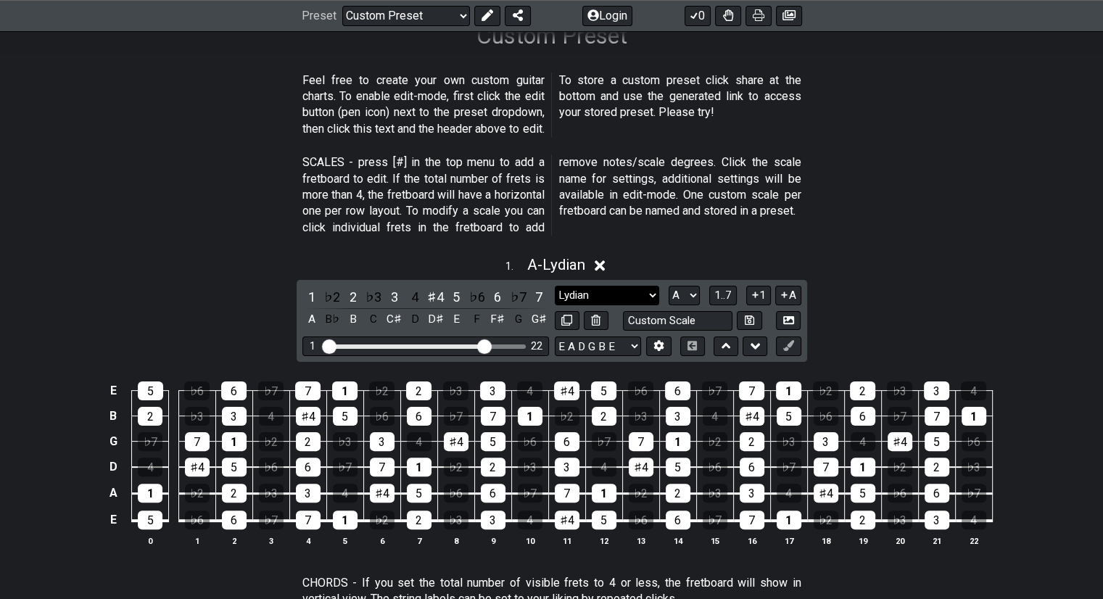
click at [537, 290] on select "Testing 1, 3 and 4 Testing 1, 3 and 4 Minor Pentatonic Major Pentatonic Minor B…" at bounding box center [607, 296] width 104 height 20
click at [537, 286] on select "Testing 1, 3 and 4 Testing 1, 3 and 4 Minor Pentatonic Major Pentatonic Minor B…" at bounding box center [607, 296] width 104 height 20
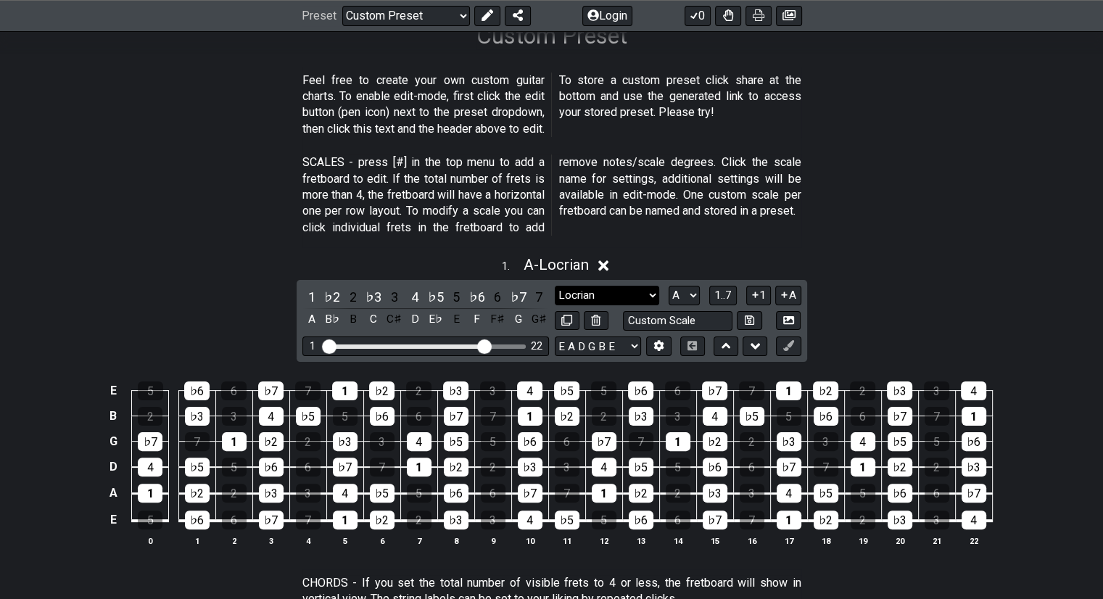
click at [537, 291] on select "Testing 1, 3 and 4 Testing 1, 3 and 4 Minor Pentatonic Major Pentatonic Minor B…" at bounding box center [607, 296] width 104 height 20
click at [537, 286] on select "Testing 1, 3 and 4 Testing 1, 3 and 4 Minor Pentatonic Major Pentatonic Minor B…" at bounding box center [607, 296] width 104 height 20
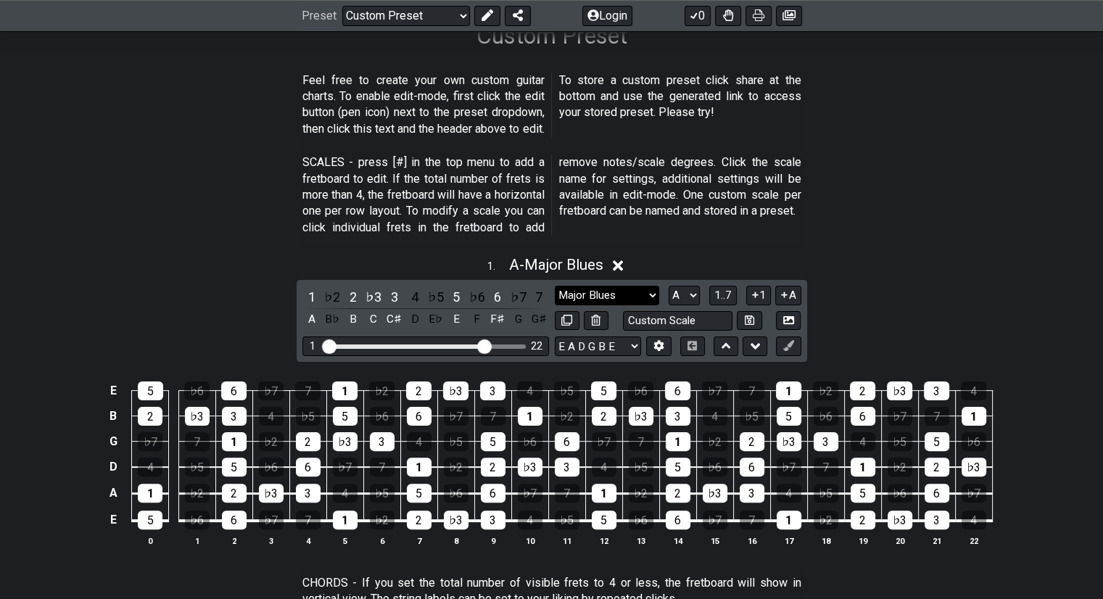
click at [537, 289] on select "Testing 1, 3 and 4 Testing 1, 3 and 4 Minor Pentatonic Major Pentatonic Minor B…" at bounding box center [607, 296] width 104 height 20
select select "Major / [PERSON_NAME]"
click at [537, 286] on select "Testing 1, 3 and 4 Testing 1, 3 and 4 Minor Pentatonic Major Pentatonic Minor B…" at bounding box center [607, 296] width 104 height 20
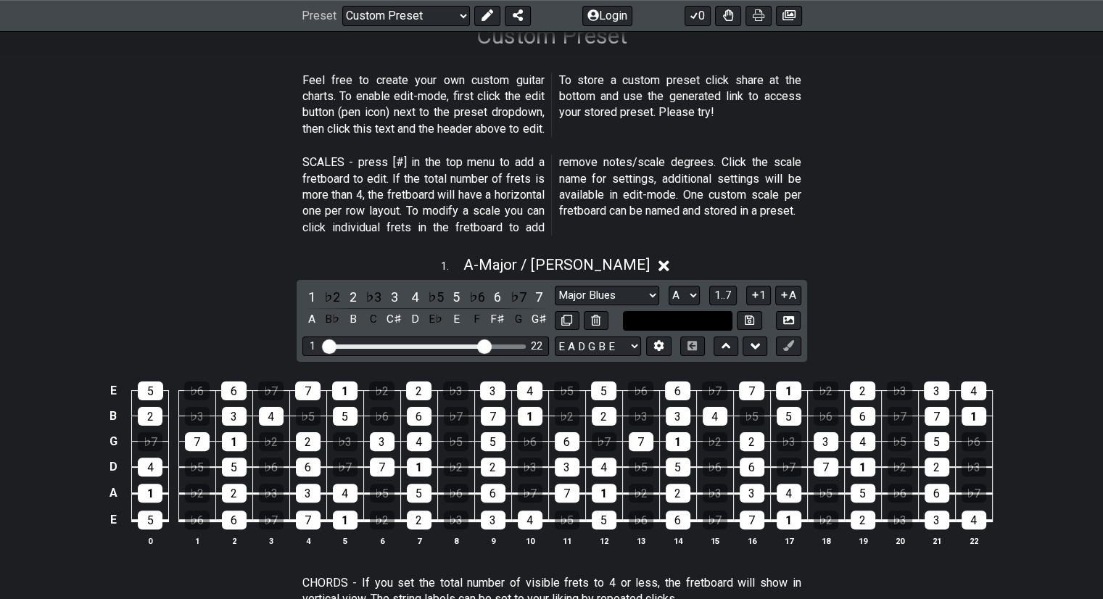
click at [537, 318] on input "text" at bounding box center [678, 321] width 110 height 20
type input "Custom Scale"
click at [537, 294] on select "Testing 1, 3 and 4 Testing 1, 3 and 4 Minor Pentatonic Major Pentatonic Minor B…" at bounding box center [607, 296] width 104 height 20
click at [537, 286] on select "Testing 1, 3 and 4 Testing 1, 3 and 4 Minor Pentatonic Major Pentatonic Minor B…" at bounding box center [607, 296] width 104 height 20
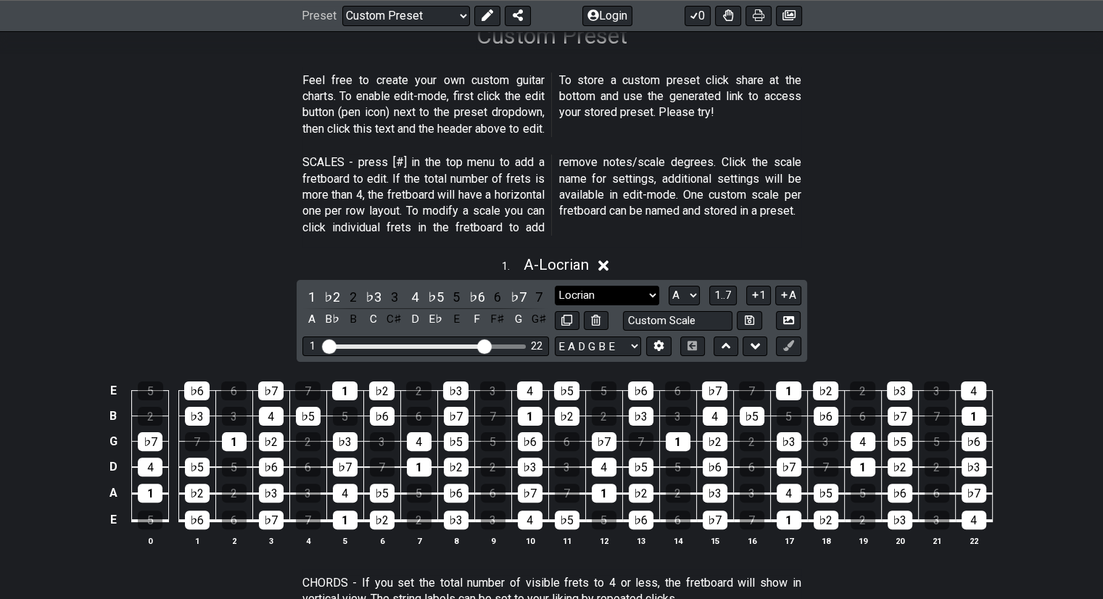
click at [537, 299] on select "Testing 1, 3 and 4 Testing 1, 3 and 4 Minor Pentatonic Major Pentatonic Minor B…" at bounding box center [607, 296] width 104 height 20
select select "Minor / Aeolian"
click at [537, 286] on select "Testing 1, 3 and 4 Testing 1, 3 and 4 Minor Pentatonic Major Pentatonic Minor B…" at bounding box center [607, 296] width 104 height 20
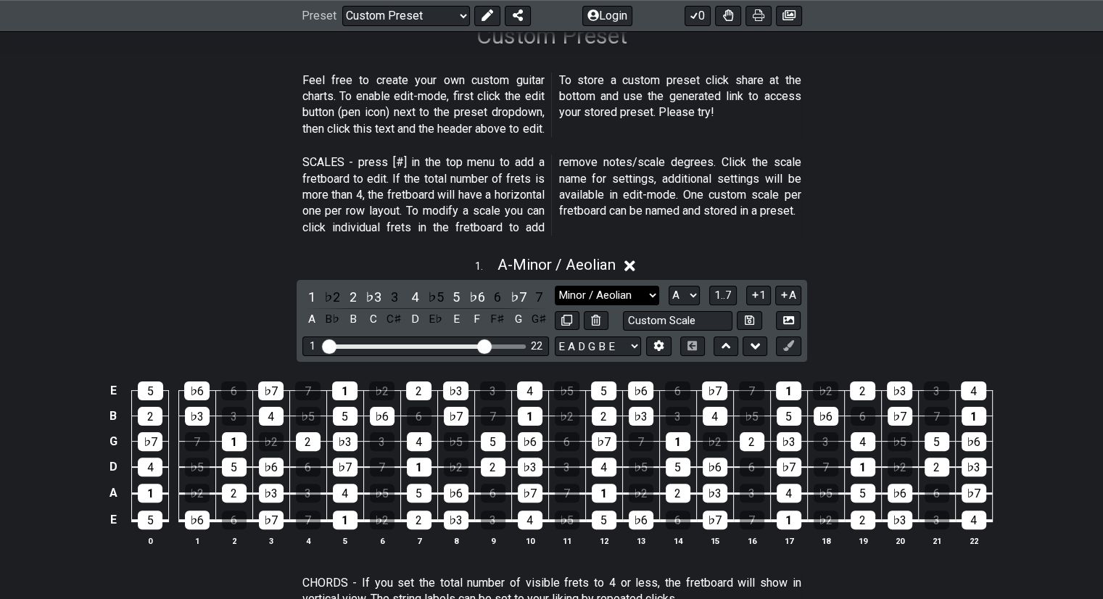
click at [537, 294] on select "Testing 1, 3 and 4 Testing 1, 3 and 4 Minor Pentatonic Major Pentatonic Minor B…" at bounding box center [607, 296] width 104 height 20
click at [537, 181] on p "SCALES - press [#] in the top menu to add a fretboard to edit. If the total num…" at bounding box center [551, 194] width 499 height 81
click at [537, 291] on select "A♭ A A♯ B♭ B C C♯ D♭ D D♯ E♭ E F F♯ G♭ G G♯" at bounding box center [683, 296] width 31 height 20
select select "D"
click at [537, 286] on select "A♭ A A♯ B♭ B C C♯ D♭ D D♯ E♭ E F F♯ G♭ G G♯" at bounding box center [683, 296] width 31 height 20
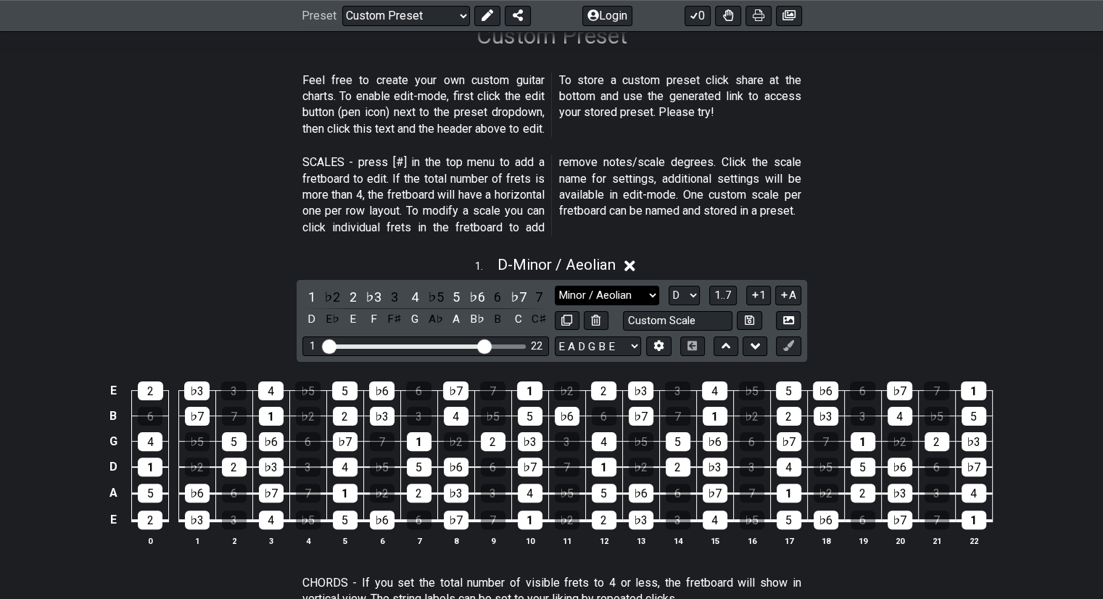
click at [537, 301] on select "Testing 1, 3 and 4 Testing 1, 3 and 4 Minor Pentatonic Major Pentatonic Minor B…" at bounding box center [607, 296] width 104 height 20
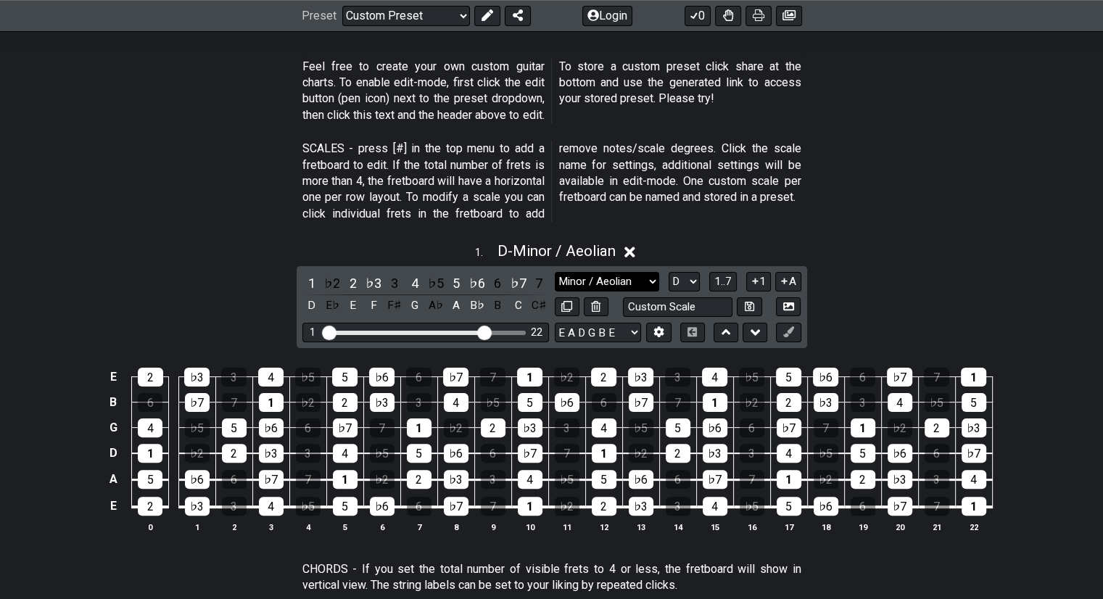
scroll to position [273, 0]
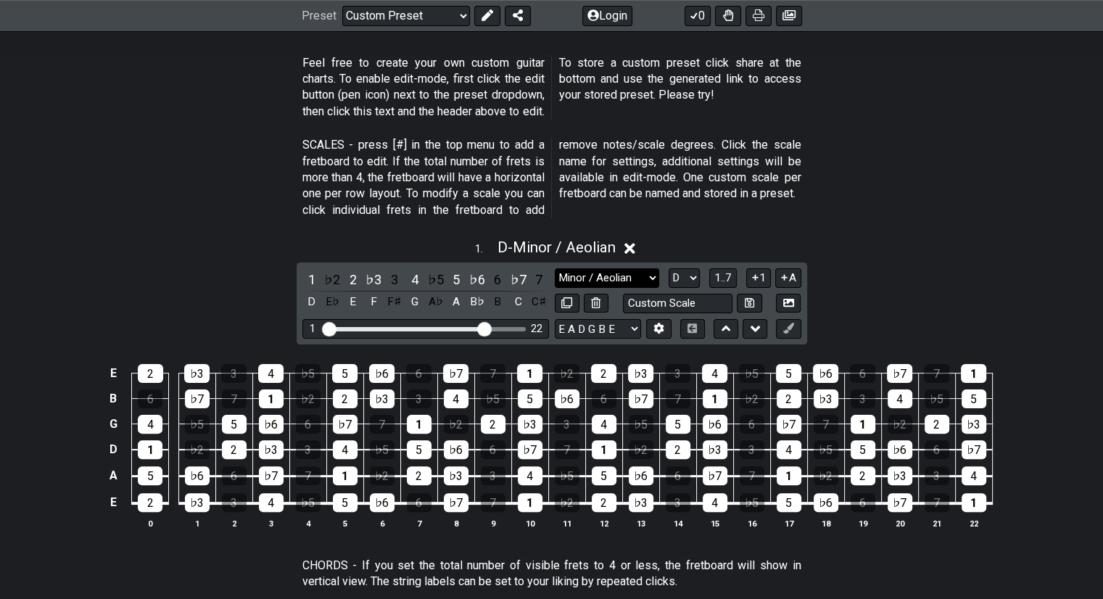
click at [537, 283] on select "Testing 1, 3 and 4 Testing 1, 3 and 4 Minor Pentatonic Major Pentatonic Minor B…" at bounding box center [607, 278] width 104 height 20
click at [537, 268] on select "Testing 1, 3 and 4 Testing 1, 3 and 4 Minor Pentatonic Major Pentatonic Minor B…" at bounding box center [607, 278] width 104 height 20
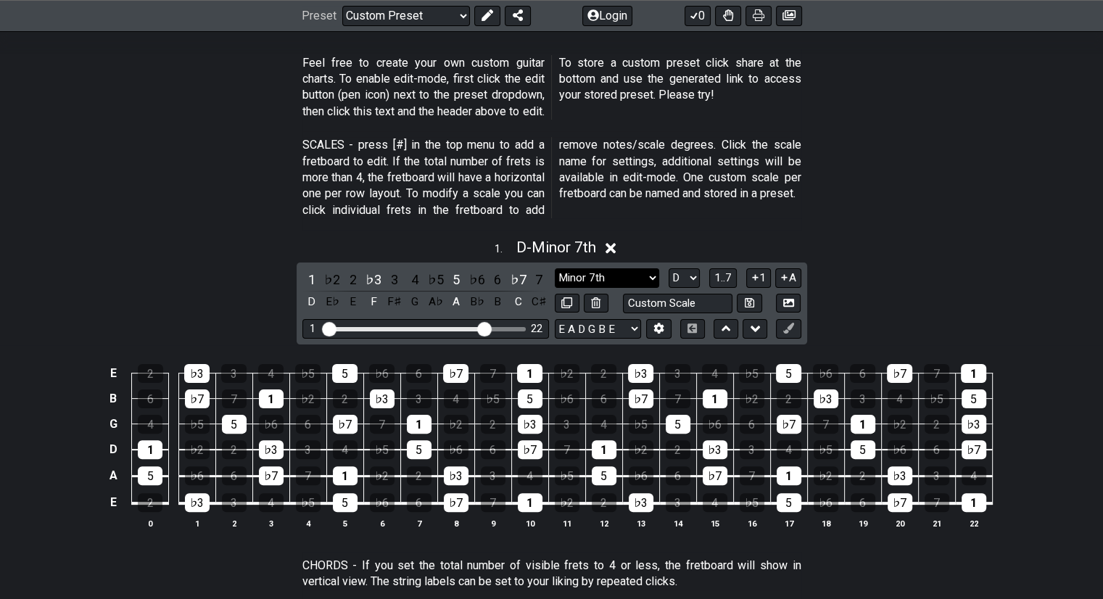
click at [537, 278] on select "Testing 1, 3 and 4 Testing 1, 3 and 4 Minor Pentatonic Major Pentatonic Minor B…" at bounding box center [607, 278] width 104 height 20
click at [537, 268] on select "Testing 1, 3 and 4 Testing 1, 3 and 4 Minor Pentatonic Major Pentatonic Minor B…" at bounding box center [607, 278] width 104 height 20
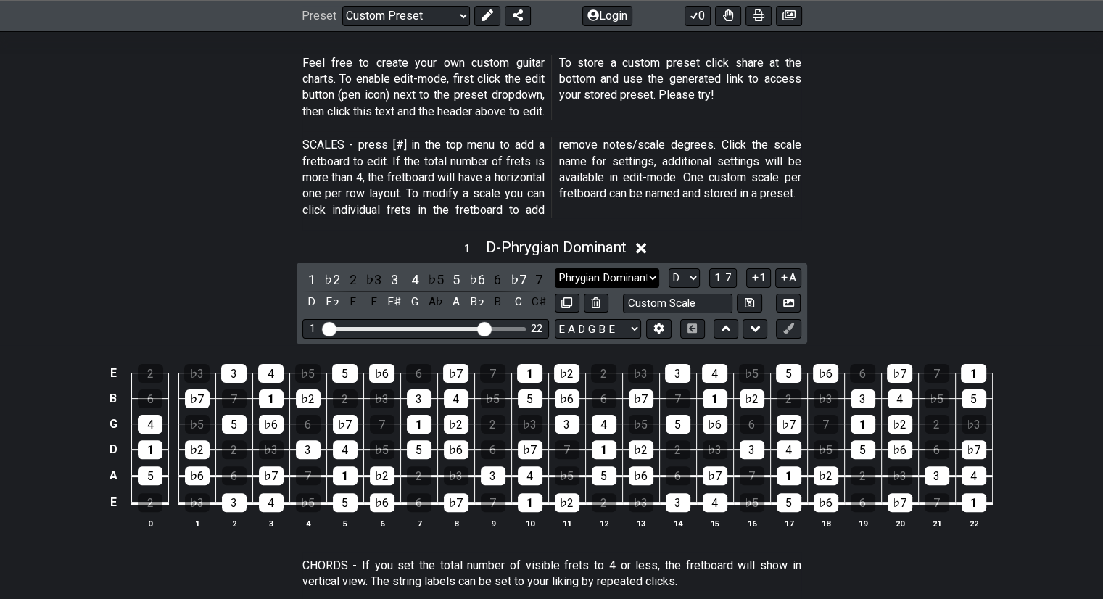
click at [537, 280] on select "Testing 1, 3 and 4 Testing 1, 3 and 4 Minor Pentatonic Major Pentatonic Minor B…" at bounding box center [607, 278] width 104 height 20
click at [537, 268] on select "Testing 1, 3 and 4 Testing 1, 3 and 4 Minor Pentatonic Major Pentatonic Minor B…" at bounding box center [607, 278] width 104 height 20
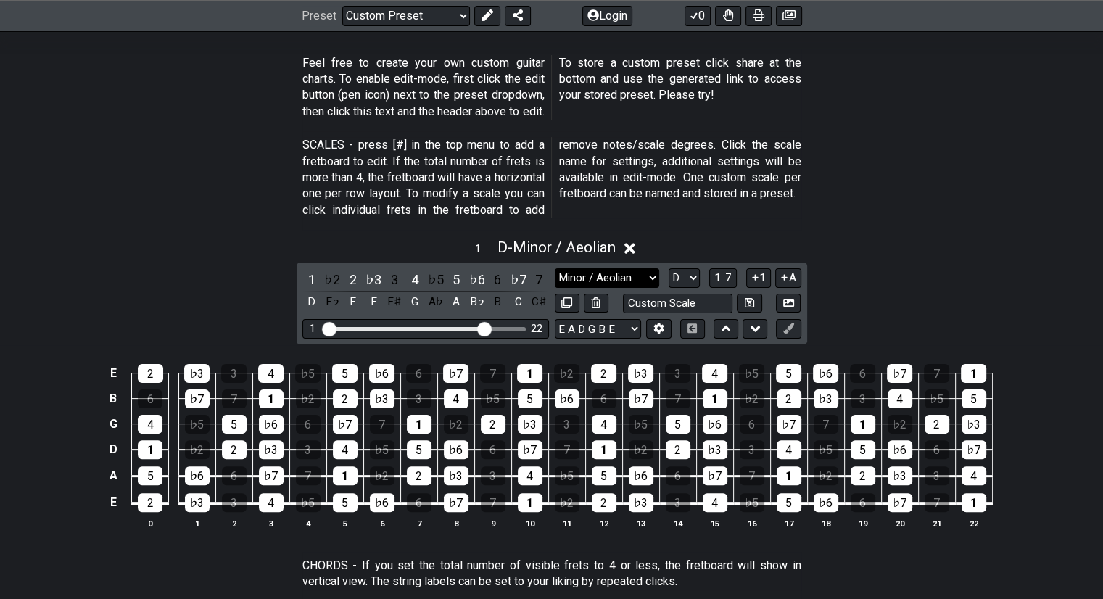
click at [537, 278] on select "Testing 1, 3 and 4 Testing 1, 3 and 4 Minor Pentatonic Major Pentatonic Minor B…" at bounding box center [607, 278] width 104 height 20
click at [537, 279] on select "Testing 1, 3 and 4 Testing 1, 3 and 4 Minor Pentatonic Major Pentatonic Minor B…" at bounding box center [607, 278] width 104 height 20
select select "Minor Pentatonic"
click at [537, 268] on select "Testing 1, 3 and 4 Testing 1, 3 and 4 Minor Pentatonic Major Pentatonic Minor B…" at bounding box center [607, 278] width 104 height 20
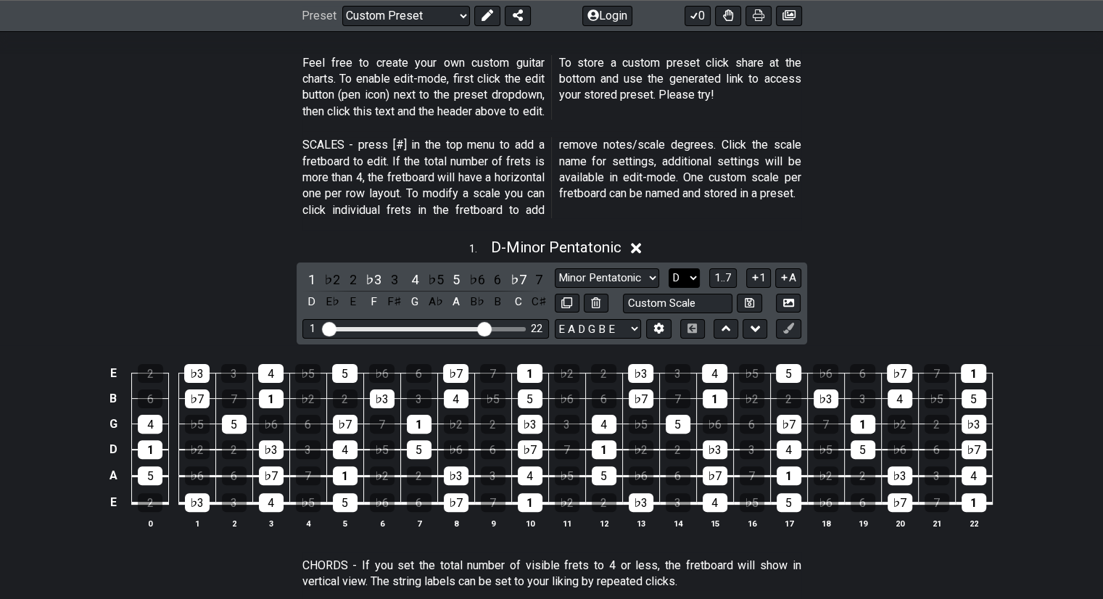
click at [537, 272] on select "A♭ A A♯ B♭ B C C♯ D♭ D D♯ E♭ E F F♯ G♭ G G♯" at bounding box center [683, 278] width 31 height 20
select select "A"
click at [537, 268] on select "A♭ A A♯ B♭ B C C♯ D♭ D D♯ E♭ E F F♯ G♭ G G♯" at bounding box center [683, 278] width 31 height 20
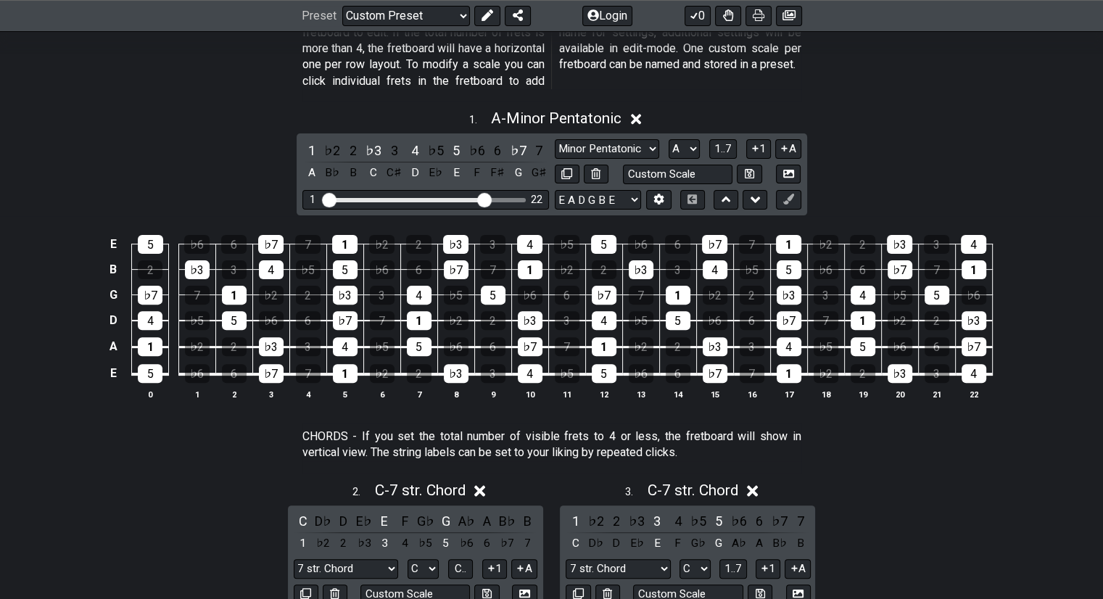
scroll to position [403, 0]
